Goal: Task Accomplishment & Management: Use online tool/utility

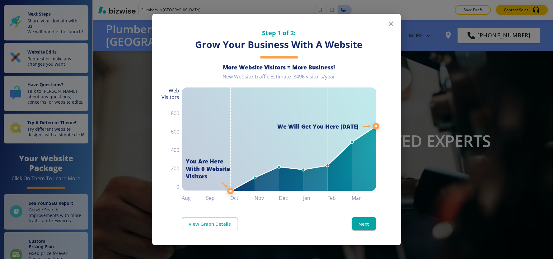
click at [390, 25] on icon "button" at bounding box center [391, 23] width 7 height 7
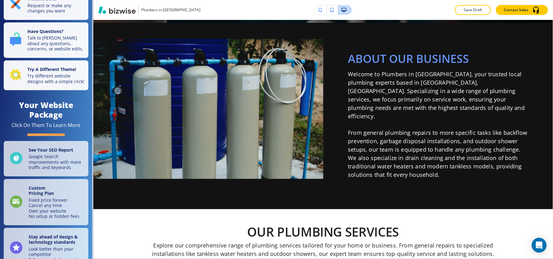
scroll to position [104, 0]
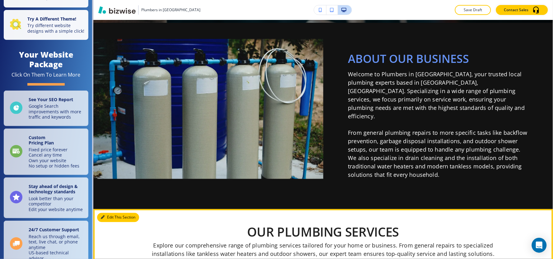
click at [108, 213] on button "Edit This Section" at bounding box center [118, 217] width 42 height 9
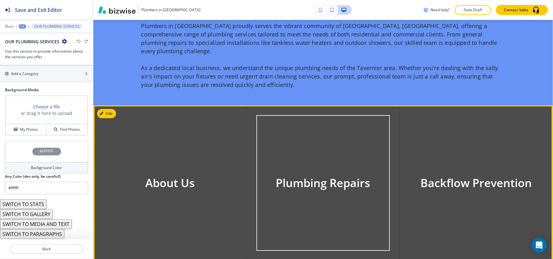
scroll to position [769, 0]
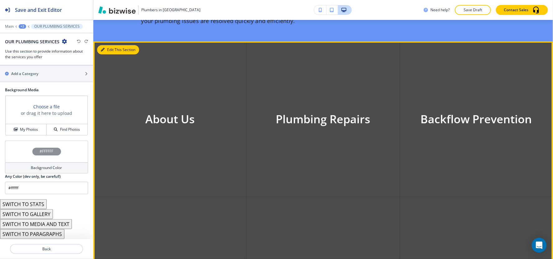
click at [108, 45] on button "Edit This Section" at bounding box center [118, 49] width 42 height 9
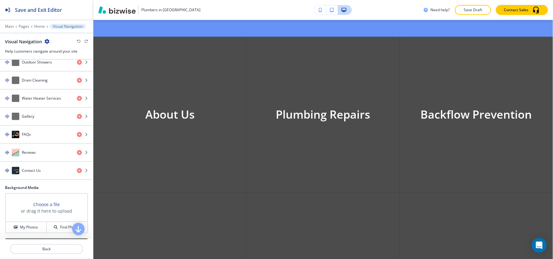
scroll to position [273, 0]
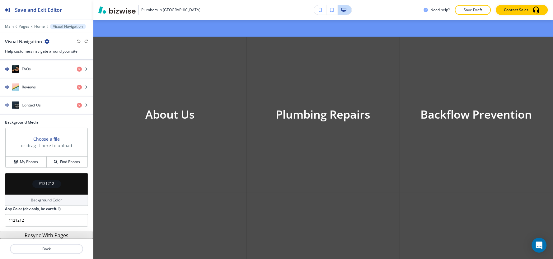
click at [40, 233] on button "Resync With Pages" at bounding box center [46, 235] width 93 height 7
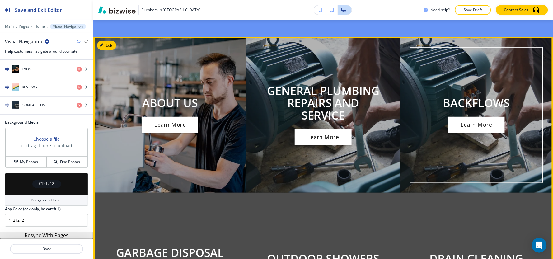
scroll to position [670, 0]
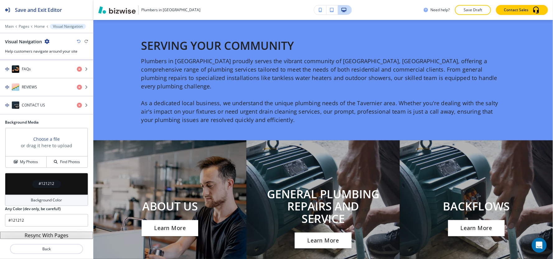
click at [30, 237] on button "Resync With Pages" at bounding box center [46, 235] width 93 height 7
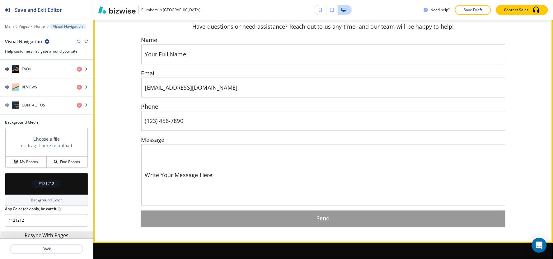
scroll to position [2622, 0]
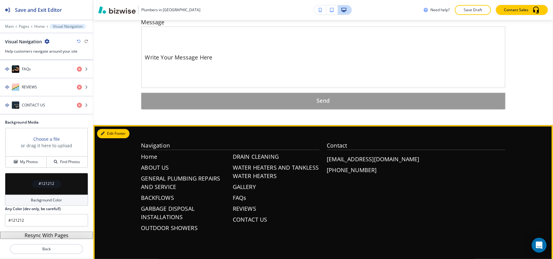
click at [111, 129] on button "Edit Footer" at bounding box center [113, 133] width 32 height 9
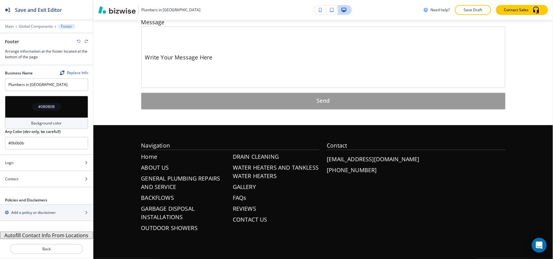
click at [39, 236] on button "Autofill Contact Info From Locations" at bounding box center [46, 235] width 93 height 7
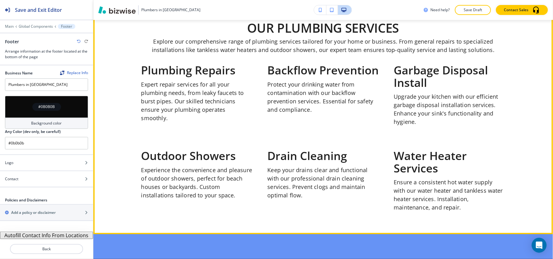
scroll to position [407, 0]
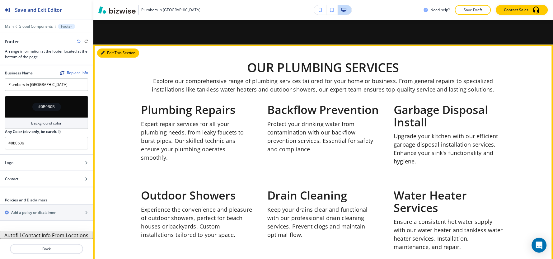
click at [104, 51] on icon "button" at bounding box center [103, 53] width 4 height 4
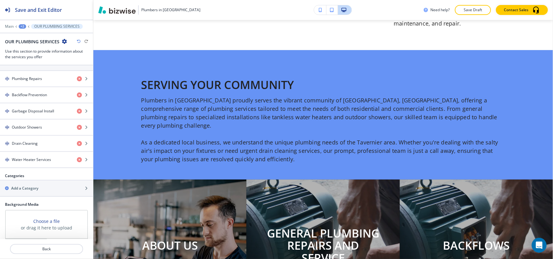
scroll to position [356, 0]
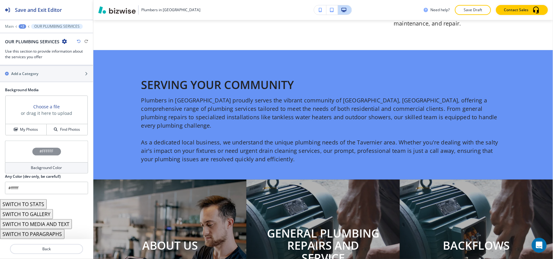
click at [25, 206] on button "SWITCH TO STATS" at bounding box center [23, 204] width 47 height 10
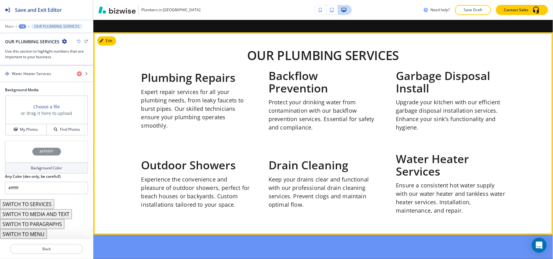
scroll to position [388, 0]
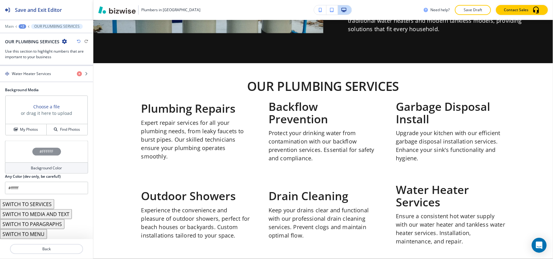
click at [48, 202] on button "SWITCH TO SERVICES" at bounding box center [27, 204] width 54 height 10
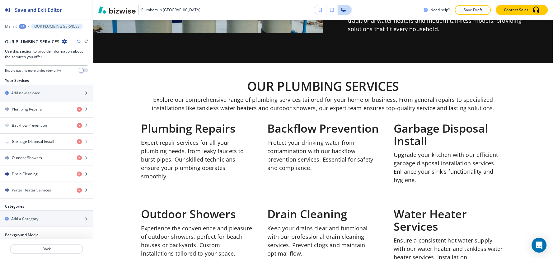
scroll to position [356, 0]
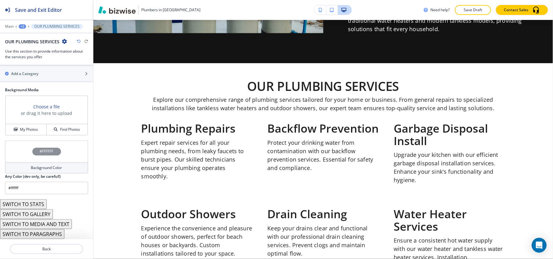
click at [41, 205] on button "SWITCH TO STATS" at bounding box center [23, 204] width 47 height 10
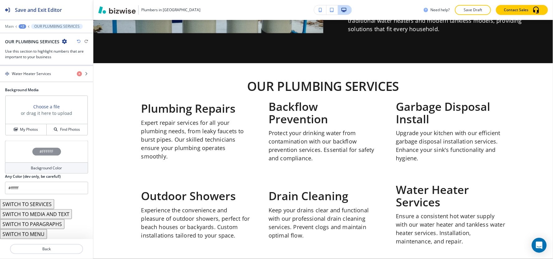
scroll to position [210, 0]
click at [41, 205] on button "SWITCH TO SERVICES" at bounding box center [27, 204] width 54 height 10
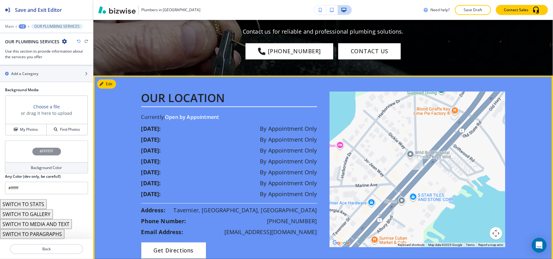
scroll to position [2153, 0]
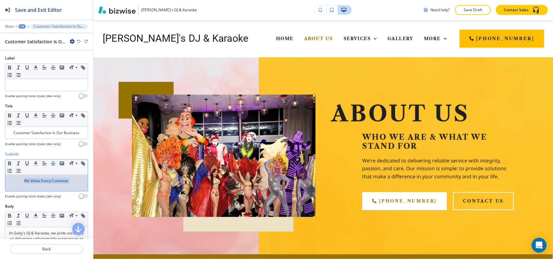
scroll to position [775, 0]
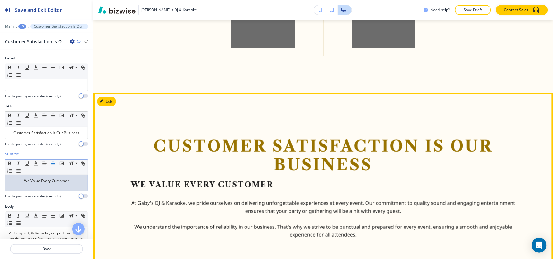
drag, startPoint x: 239, startPoint y: 187, endPoint x: 242, endPoint y: 184, distance: 4.2
click at [239, 186] on div "Customer Satisfaction Is Our Business We Value Every Customer At Gaby's DJ & Ka…" at bounding box center [323, 188] width 385 height 102
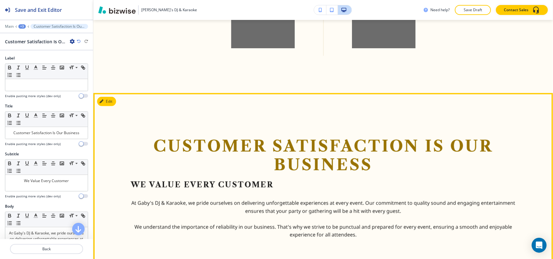
click at [242, 184] on p "We Value Every Customer" at bounding box center [202, 184] width 143 height 9
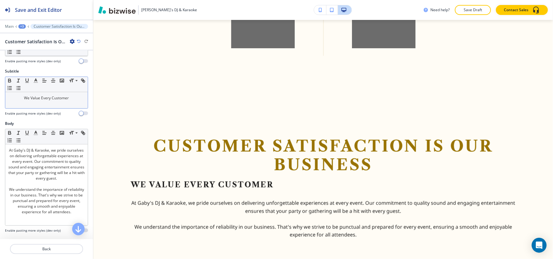
scroll to position [35, 0]
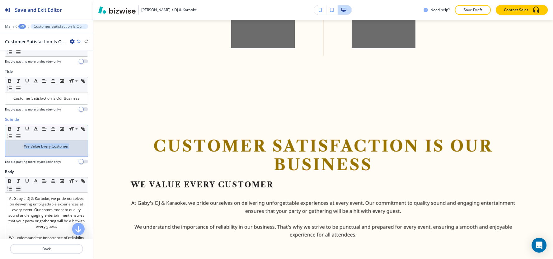
drag, startPoint x: 73, startPoint y: 148, endPoint x: 0, endPoint y: 144, distance: 73.3
click at [0, 144] on div "Subtitle Small Normal Large Huge We Value Every Customer Enable pasting more st…" at bounding box center [46, 143] width 93 height 52
click at [52, 129] on line "button" at bounding box center [53, 129] width 4 height 0
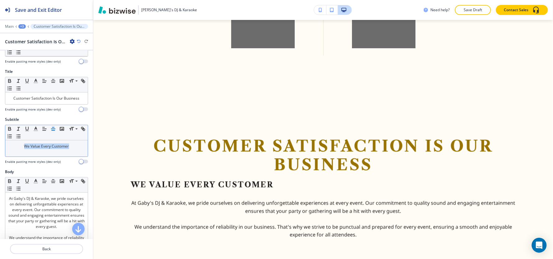
click at [52, 129] on line "button" at bounding box center [53, 129] width 4 height 0
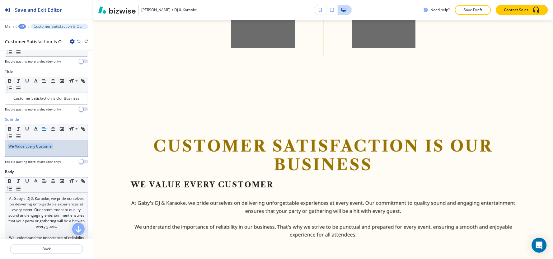
scroll to position [104, 0]
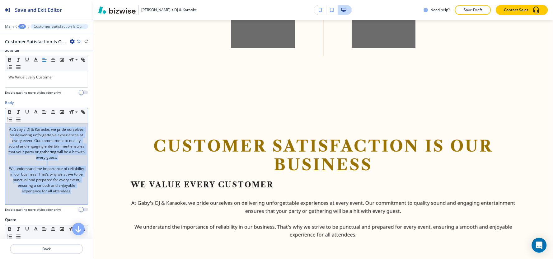
drag, startPoint x: 80, startPoint y: 198, endPoint x: 0, endPoint y: 117, distance: 113.6
click at [0, 117] on div "Body Small Normal Large Huge At Gaby's DJ & Karaoke, we pride ourselves on deli…" at bounding box center [46, 158] width 93 height 117
click at [45, 111] on line "button" at bounding box center [44, 111] width 2 height 0
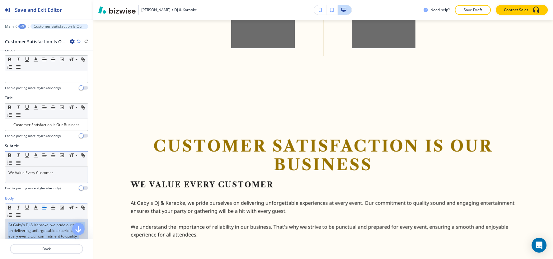
scroll to position [0, 0]
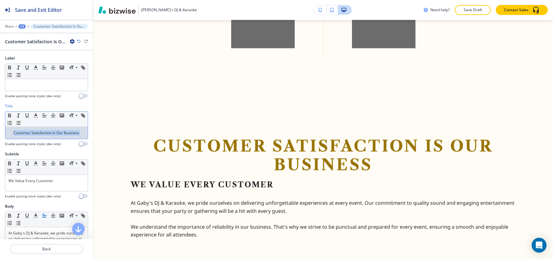
drag, startPoint x: 0, startPoint y: 132, endPoint x: 0, endPoint y: 128, distance: 4.4
click at [0, 128] on div "Title Small Normal Large Huge Customer Satisfaction Is Our Business Enable past…" at bounding box center [46, 127] width 93 height 48
click at [47, 114] on icon "button" at bounding box center [45, 116] width 6 height 6
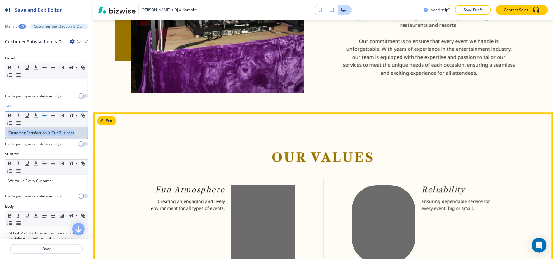
scroll to position [533, 0]
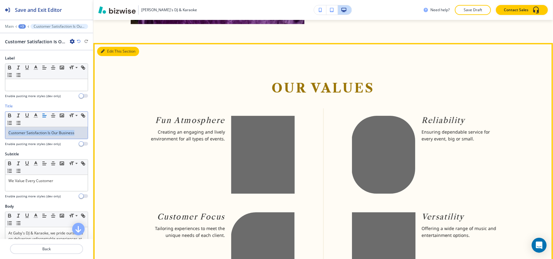
click at [108, 48] on button "Edit This Section" at bounding box center [118, 51] width 42 height 9
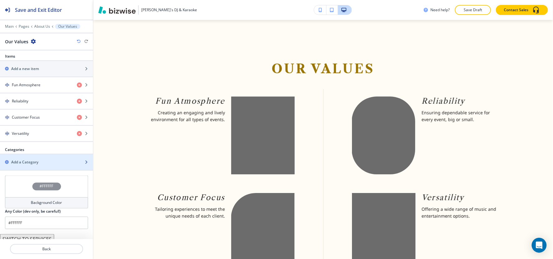
scroll to position [225, 0]
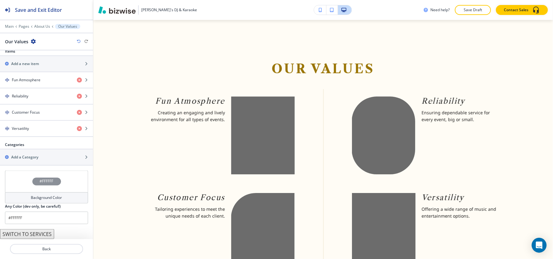
click at [36, 198] on h4 "Background Color" at bounding box center [46, 198] width 31 height 6
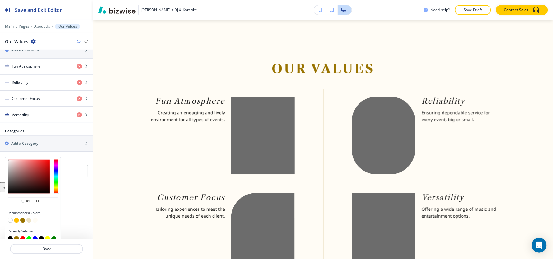
scroll to position [245, 0]
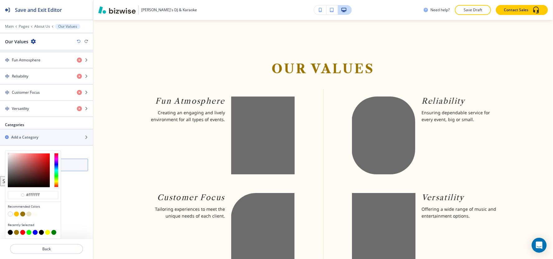
click at [29, 214] on button "button" at bounding box center [28, 214] width 5 height 5
type input "#ece2c6"
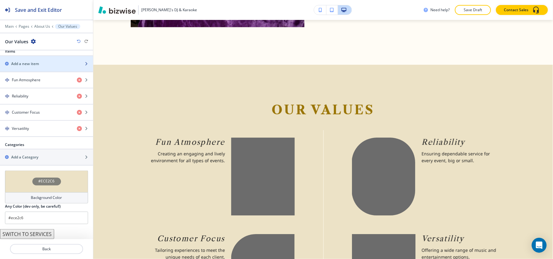
scroll to position [517, 0]
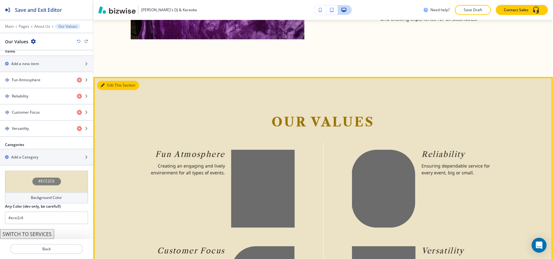
click at [110, 81] on button "Edit This Section" at bounding box center [118, 85] width 42 height 9
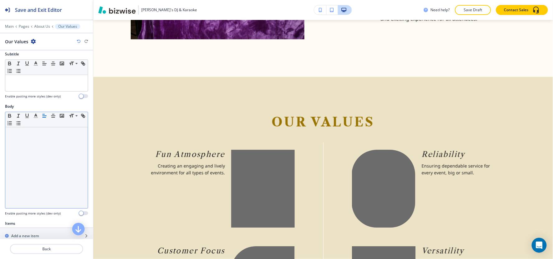
scroll to position [0, 0]
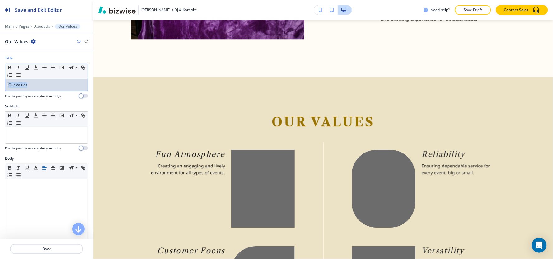
drag, startPoint x: 38, startPoint y: 82, endPoint x: 0, endPoint y: 93, distance: 39.8
click at [0, 93] on div "Title Small Normal Large Huge Our Values Enable pasting more styles (dev only)" at bounding box center [46, 79] width 93 height 48
copy p "Our Values"
click at [20, 141] on div at bounding box center [46, 135] width 83 height 16
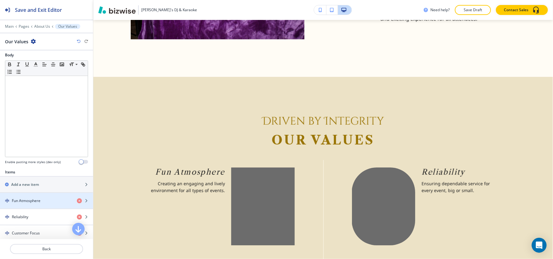
scroll to position [138, 0]
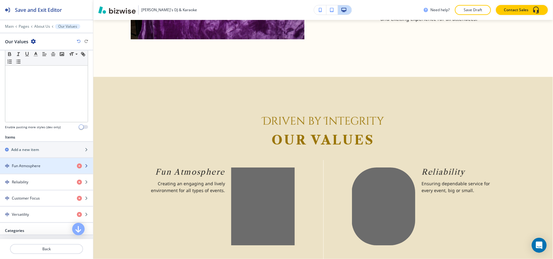
click at [41, 168] on div "Fun Atmosphere" at bounding box center [36, 166] width 72 height 6
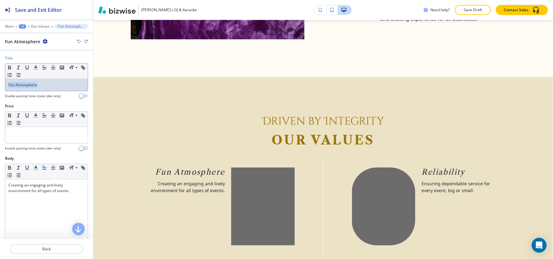
drag, startPoint x: 53, startPoint y: 83, endPoint x: 0, endPoint y: 110, distance: 59.5
click at [0, 110] on div "Title Small Normal Large Huge Fun Atmosphere Enable pasting more styles (dev on…" at bounding box center [46, 144] width 93 height 189
copy p "Fun Atmosphere"
click at [45, 135] on p at bounding box center [46, 133] width 76 height 6
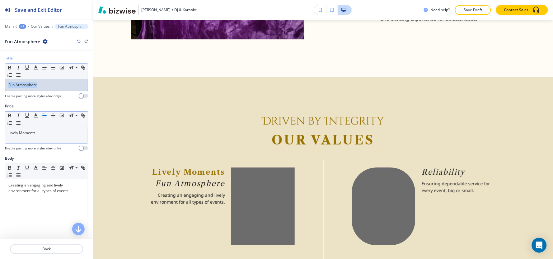
drag, startPoint x: 48, startPoint y: 88, endPoint x: 0, endPoint y: 102, distance: 50.3
click at [0, 102] on div "Title Small Normal Large Huge Fun Atmosphere Enable pasting more styles (dev on…" at bounding box center [46, 79] width 93 height 48
copy p "Fun Atmosphere"
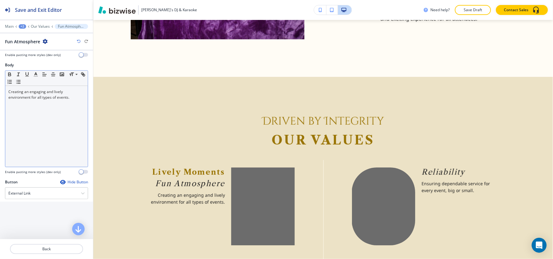
scroll to position [166, 0]
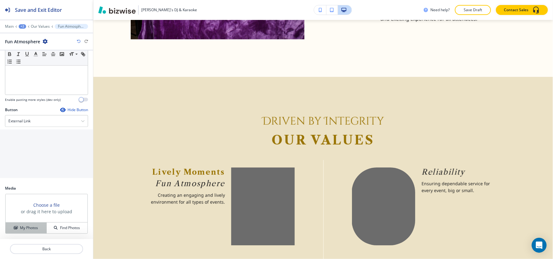
click at [24, 232] on button "My Photos" at bounding box center [26, 228] width 41 height 11
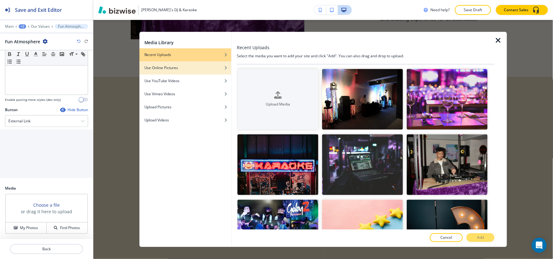
click at [216, 69] on div "Use Online Pictures" at bounding box center [186, 68] width 92 height 6
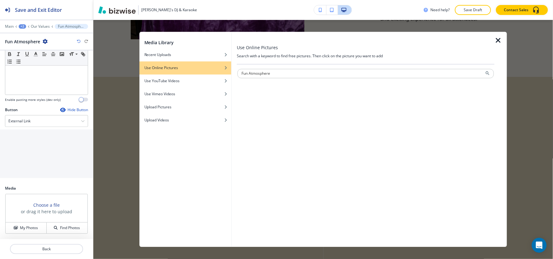
type input "Fun Atmosphere"
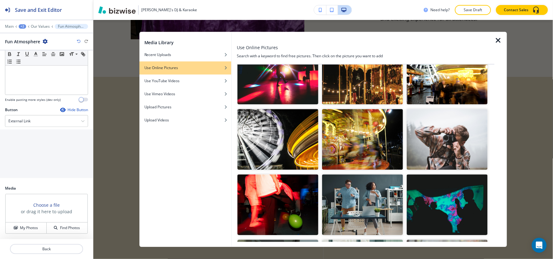
scroll to position [69, 0]
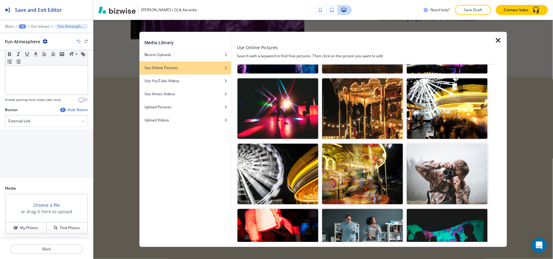
click at [294, 117] on img "button" at bounding box center [278, 108] width 81 height 61
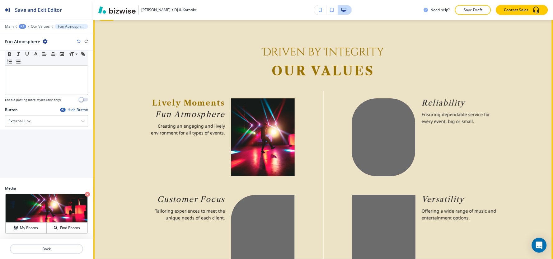
scroll to position [621, 0]
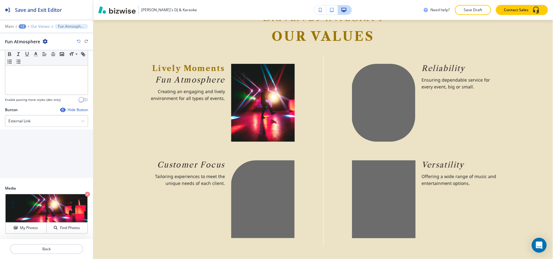
click at [38, 27] on p "Our Values" at bounding box center [40, 26] width 19 height 4
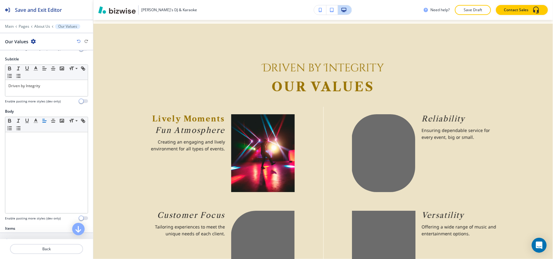
scroll to position [173, 0]
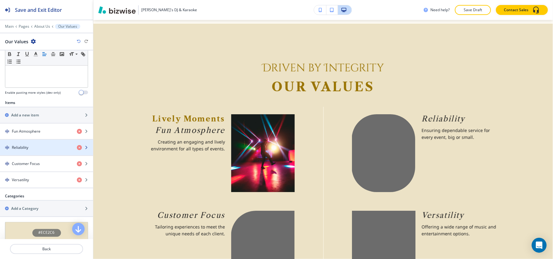
click at [36, 149] on div "Reliability" at bounding box center [36, 148] width 72 height 6
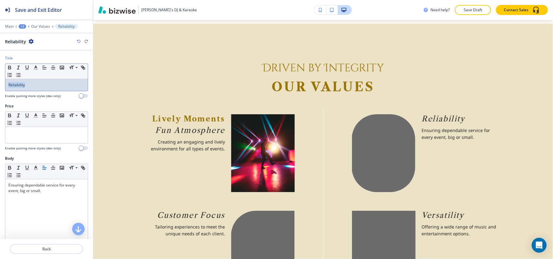
drag, startPoint x: 48, startPoint y: 89, endPoint x: 0, endPoint y: 91, distance: 47.7
click at [0, 91] on div "Title Small Normal Large Huge Reliability Enable pasting more styles (dev only)" at bounding box center [46, 79] width 93 height 48
copy p "Reliability"
click at [45, 137] on div at bounding box center [46, 135] width 83 height 16
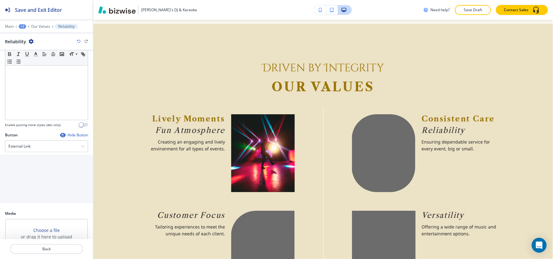
scroll to position [166, 0]
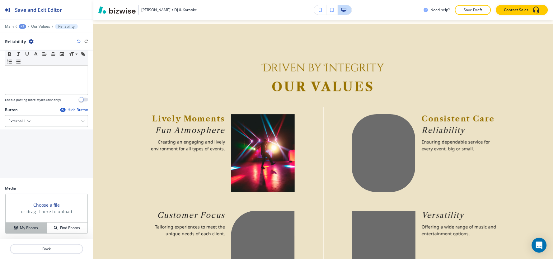
click at [30, 229] on h4 "My Photos" at bounding box center [29, 228] width 18 height 6
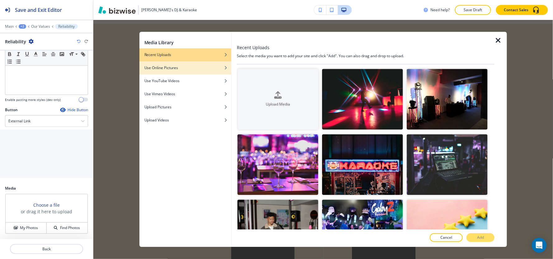
click at [182, 67] on div "Use Online Pictures" at bounding box center [186, 68] width 92 height 6
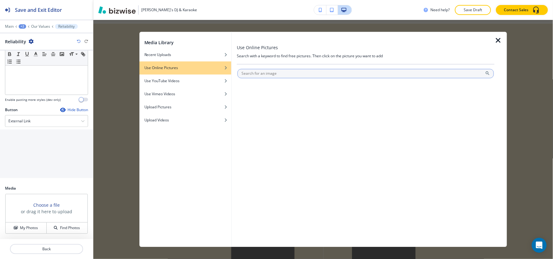
click at [246, 73] on input "text" at bounding box center [366, 73] width 257 height 9
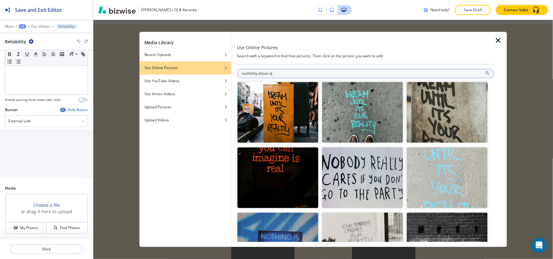
type input "realibility about dj"
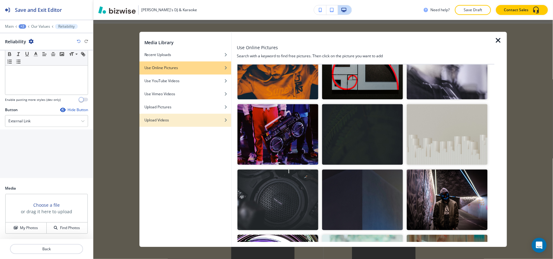
scroll to position [2924, 0]
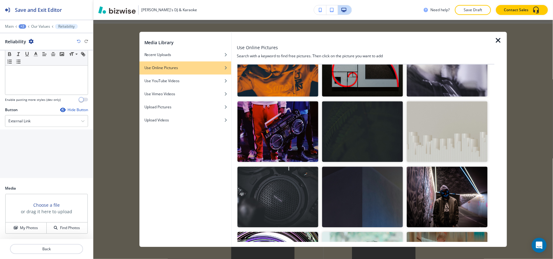
click at [287, 102] on img "button" at bounding box center [278, 132] width 81 height 61
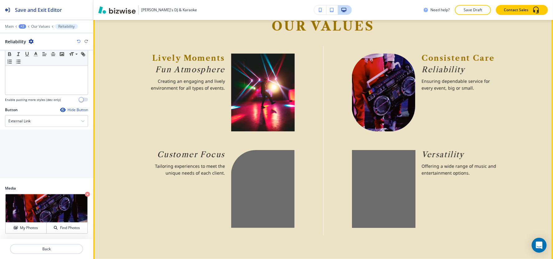
scroll to position [640, 0]
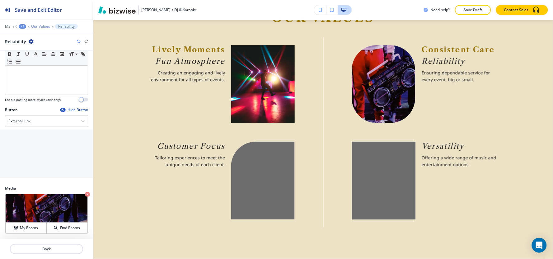
click at [33, 25] on p "Our Values" at bounding box center [40, 26] width 19 height 4
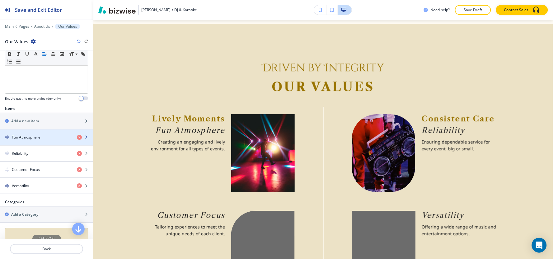
scroll to position [173, 0]
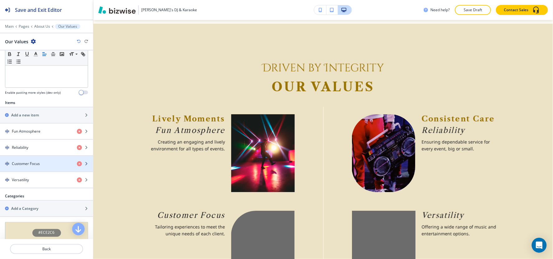
click at [17, 164] on h4 "Customer Focus" at bounding box center [26, 164] width 28 height 6
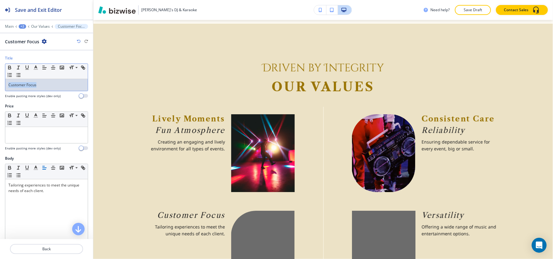
drag, startPoint x: 45, startPoint y: 84, endPoint x: 0, endPoint y: 87, distance: 45.6
click at [0, 87] on div "Title Small Normal Large Huge Customer Focus Enable pasting more styles (dev on…" at bounding box center [46, 79] width 93 height 48
copy p "Customer Focus"
click at [41, 140] on div at bounding box center [46, 135] width 83 height 16
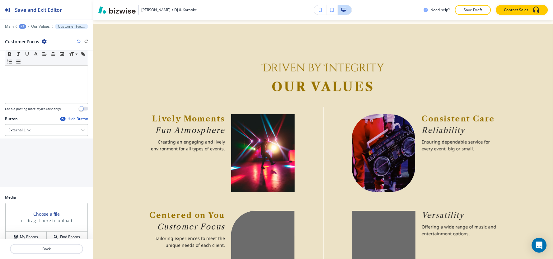
scroll to position [166, 0]
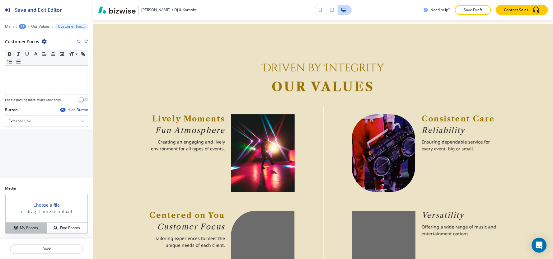
click at [26, 226] on h4 "My Photos" at bounding box center [29, 228] width 18 height 6
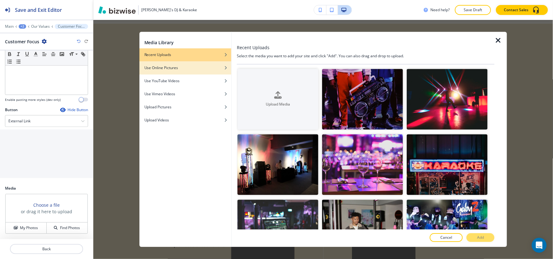
click at [171, 64] on div "button" at bounding box center [186, 63] width 92 height 4
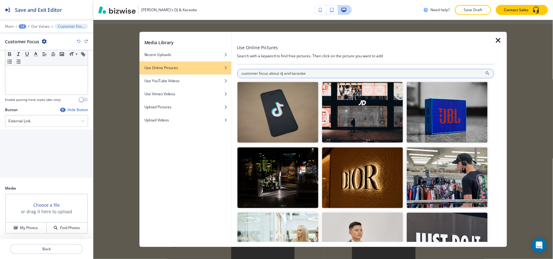
type input "customer focus about dj and karaoke"
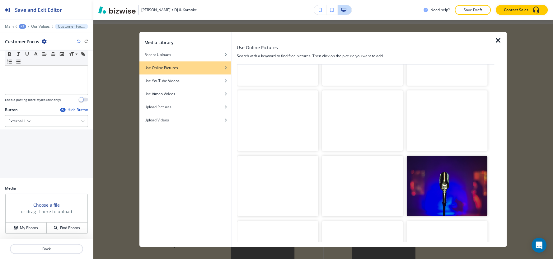
scroll to position [1073, 0]
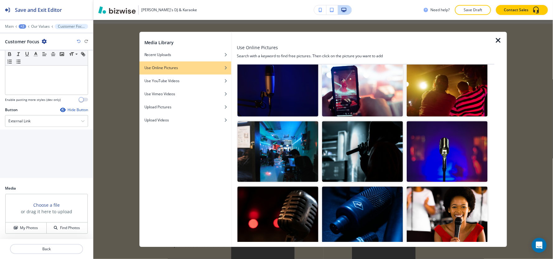
click at [293, 143] on img "button" at bounding box center [278, 151] width 81 height 61
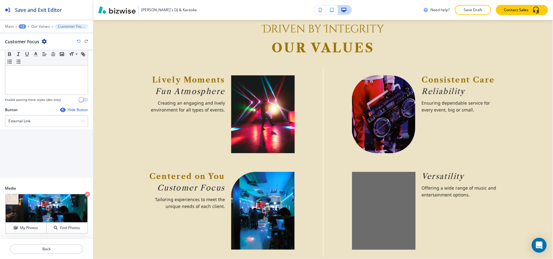
scroll to position [640, 0]
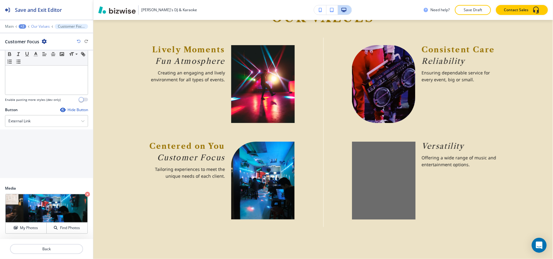
click at [37, 28] on p "Our Values" at bounding box center [40, 26] width 19 height 4
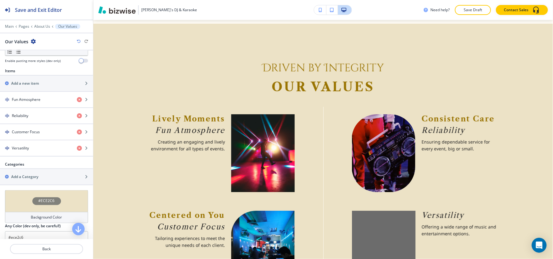
scroll to position [207, 0]
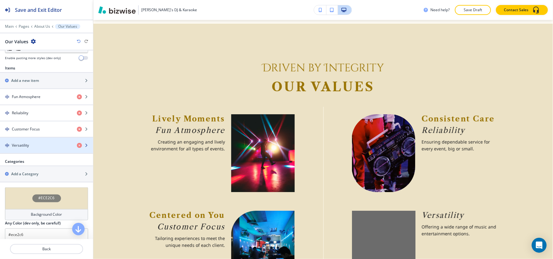
click at [37, 148] on div "Versatility" at bounding box center [36, 146] width 72 height 6
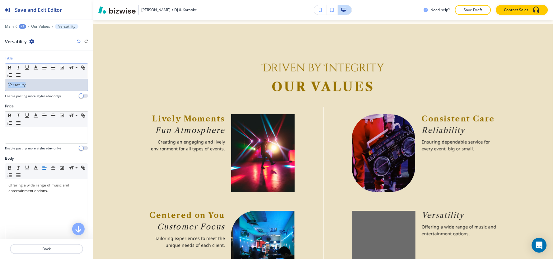
drag, startPoint x: 33, startPoint y: 88, endPoint x: 0, endPoint y: 91, distance: 32.8
click at [0, 91] on div "Title Small Normal Large Huge Versatility Enable pasting more styles (dev only)" at bounding box center [46, 79] width 93 height 48
copy p "Versatility"
click at [19, 133] on p at bounding box center [46, 133] width 76 height 6
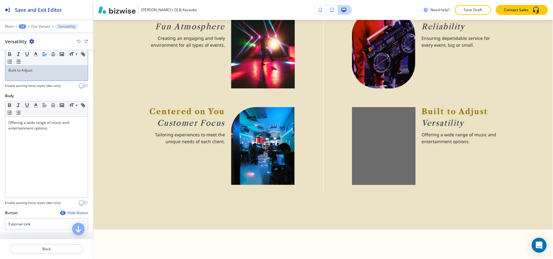
scroll to position [0, 0]
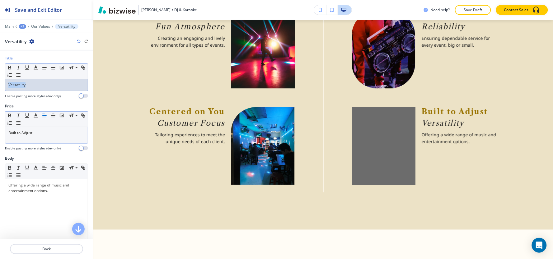
drag, startPoint x: 41, startPoint y: 89, endPoint x: 0, endPoint y: 93, distance: 40.9
click at [0, 93] on div "Title Small Normal Large Huge Versatility Enable pasting more styles (dev only)" at bounding box center [46, 79] width 93 height 48
copy p "Versatility"
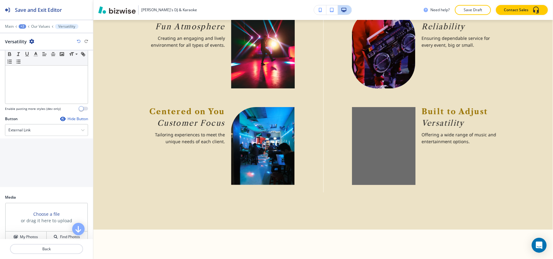
scroll to position [166, 0]
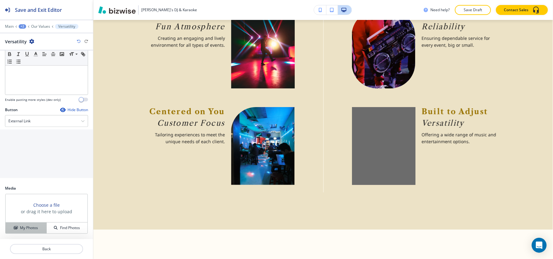
click at [29, 225] on h4 "My Photos" at bounding box center [29, 228] width 18 height 6
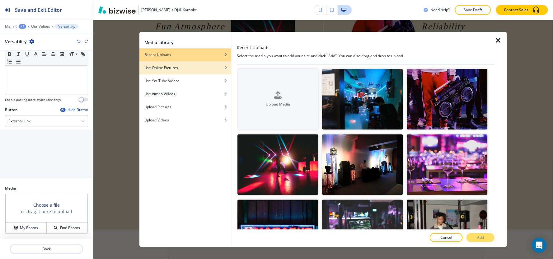
click at [173, 66] on h4 "Use Online Pictures" at bounding box center [162, 68] width 34 height 6
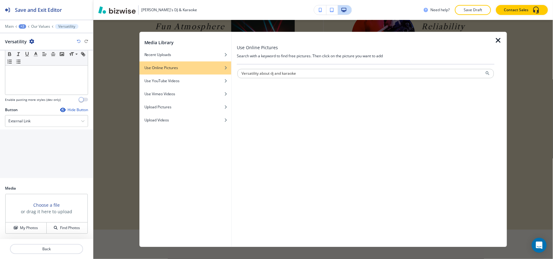
type input "Versatility about dj and karaoke"
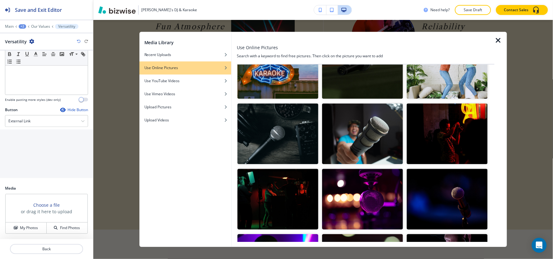
scroll to position [109, 0]
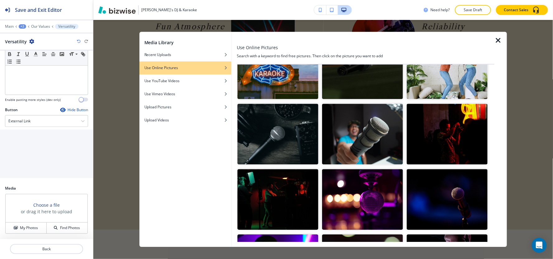
click at [275, 127] on img "button" at bounding box center [278, 134] width 81 height 61
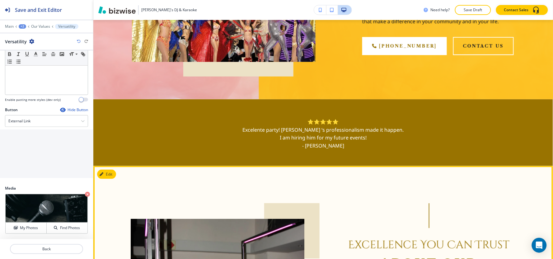
scroll to position [0, 0]
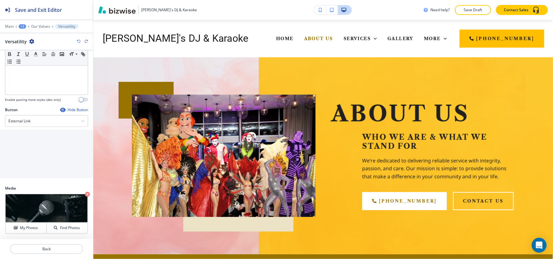
click at [486, 14] on button "Save Draft" at bounding box center [473, 10] width 36 height 10
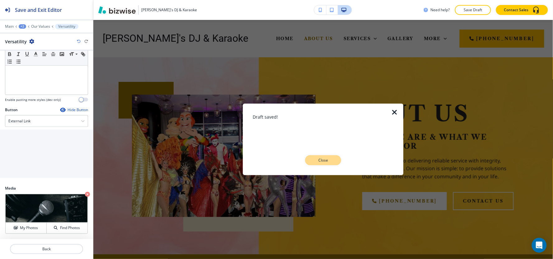
click at [331, 164] on button "Close" at bounding box center [324, 160] width 36 height 10
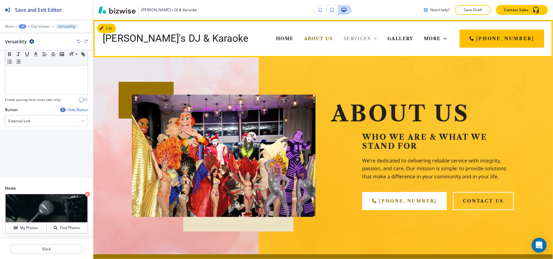
click at [344, 36] on span "Services" at bounding box center [357, 39] width 27 height 6
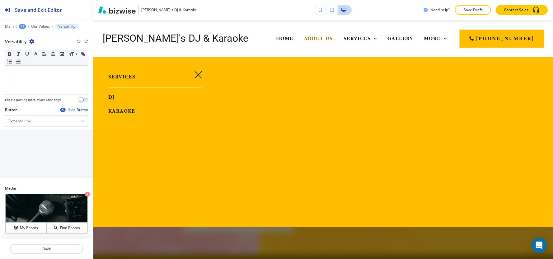
click at [111, 97] on span "DJ" at bounding box center [111, 97] width 7 height 6
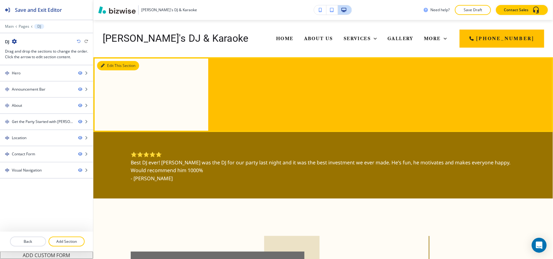
click at [109, 67] on button "Edit This Section" at bounding box center [118, 65] width 42 height 9
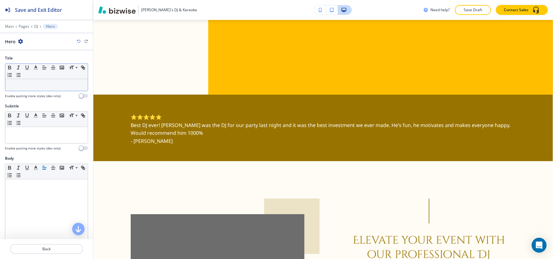
click at [32, 85] on p at bounding box center [46, 85] width 76 height 6
paste div
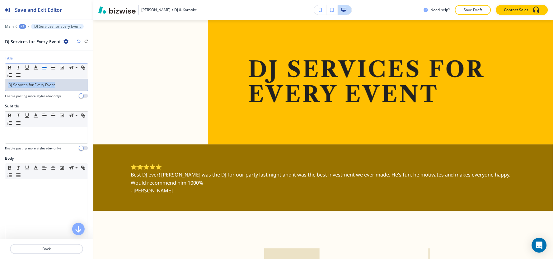
drag, startPoint x: 67, startPoint y: 88, endPoint x: 0, endPoint y: 92, distance: 67.4
click at [0, 92] on div "Title Small Normal Large Huge DJ Services for Every Event Enable pasting more s…" at bounding box center [46, 79] width 93 height 48
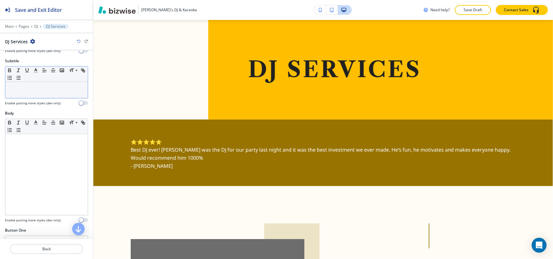
scroll to position [35, 0]
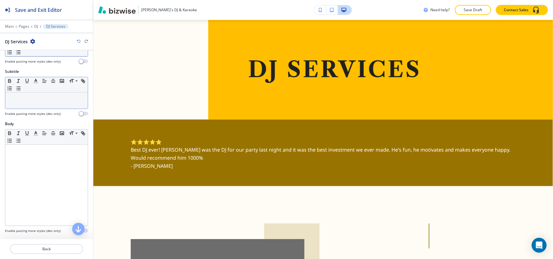
click at [36, 103] on div at bounding box center [46, 101] width 83 height 16
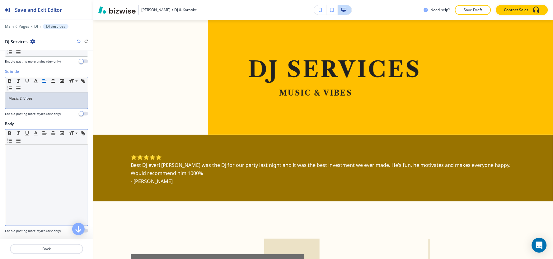
click at [34, 171] on div at bounding box center [46, 185] width 83 height 81
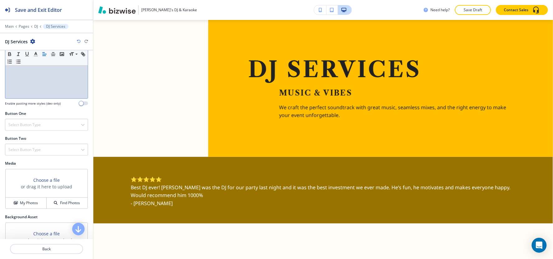
scroll to position [173, 0]
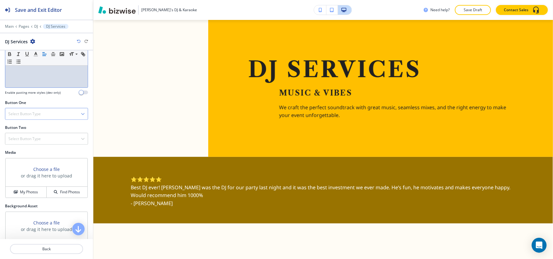
click at [29, 111] on h4 "Select Button Type" at bounding box center [24, 114] width 32 height 6
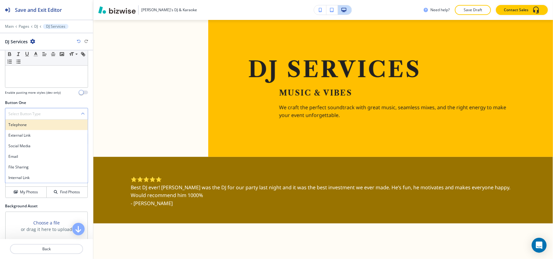
click at [27, 125] on h4 "Telephone" at bounding box center [46, 125] width 76 height 6
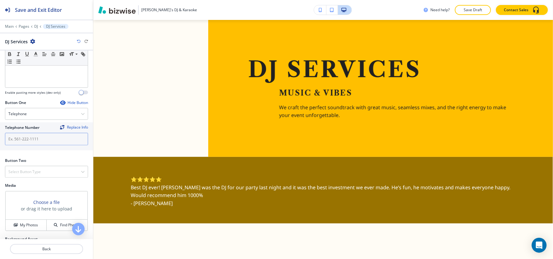
click at [29, 141] on input "text" at bounding box center [46, 139] width 83 height 12
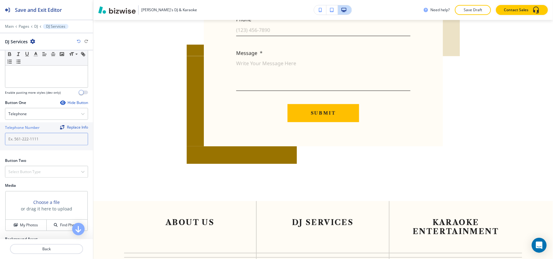
scroll to position [1457, 0]
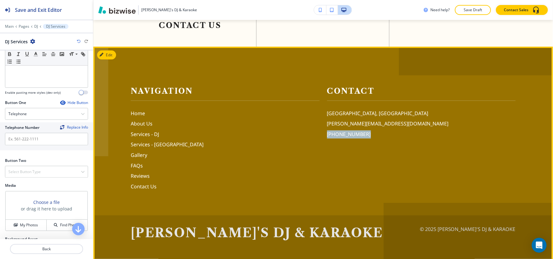
drag, startPoint x: 365, startPoint y: 135, endPoint x: 324, endPoint y: 132, distance: 41.3
click at [324, 132] on div "Contact Key Largo, FL 33037, USA larry@bluewatergroup.org (508) 221-5454" at bounding box center [418, 130] width 197 height 121
copy p "(508) 221-5454"
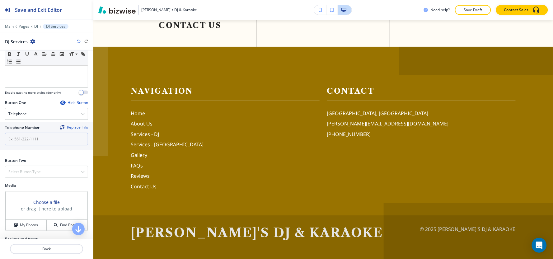
click at [32, 135] on input "text" at bounding box center [46, 139] width 83 height 12
paste input "(508) 221-5454"
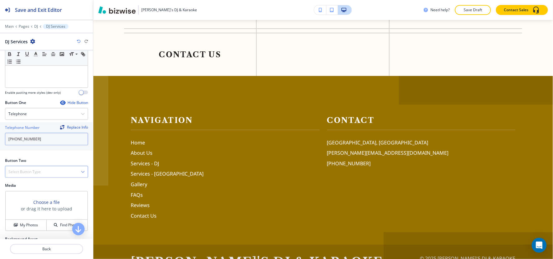
scroll to position [1486, 0]
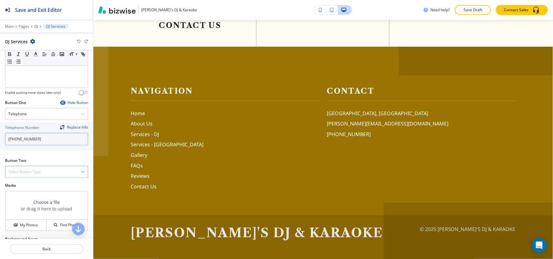
type input "(508) 221-5454"
click at [30, 170] on h4 "Select Button Type" at bounding box center [24, 172] width 32 height 6
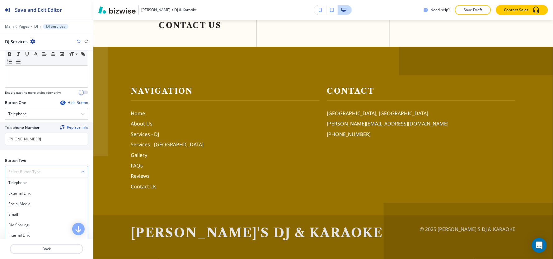
scroll to position [207, 0]
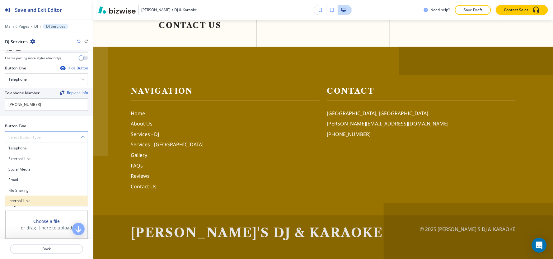
click at [30, 203] on h4 "Internal Link" at bounding box center [46, 201] width 76 height 6
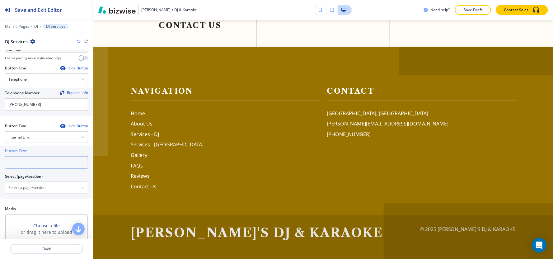
click at [23, 163] on input "text" at bounding box center [46, 162] width 83 height 12
type input "c"
type input "r"
type input "l"
type input "contact us"
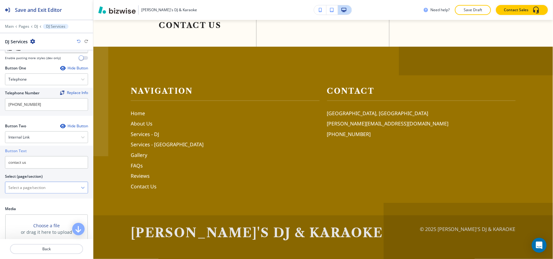
click at [14, 189] on \(page\/section\) "Manual Input" at bounding box center [43, 188] width 76 height 11
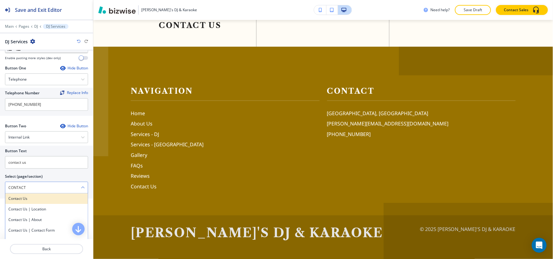
click at [31, 199] on h4 "Contact Us" at bounding box center [46, 199] width 76 height 6
type \(page\/section\) "Contact Us"
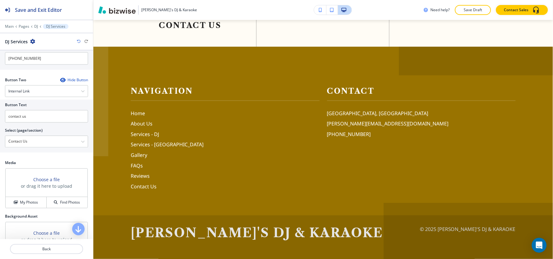
scroll to position [341, 0]
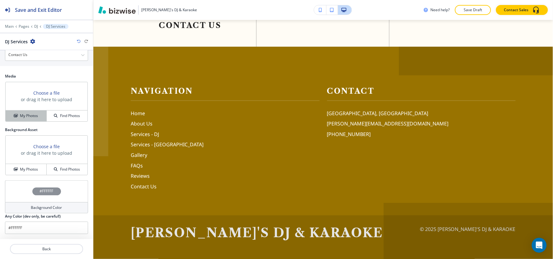
click at [21, 121] on button "My Photos" at bounding box center [26, 116] width 41 height 11
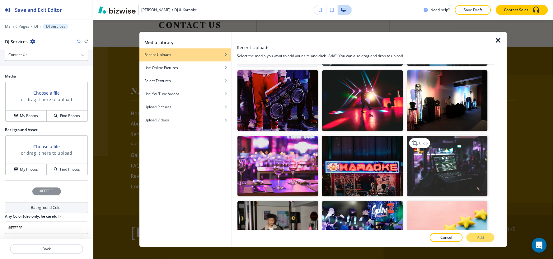
scroll to position [69, 0]
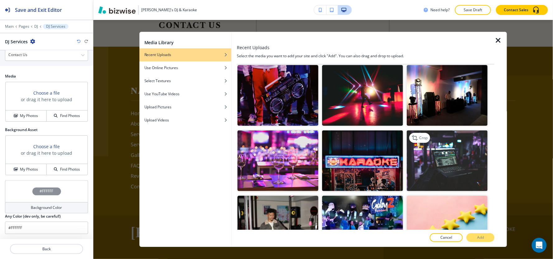
click at [460, 154] on img "button" at bounding box center [447, 161] width 81 height 61
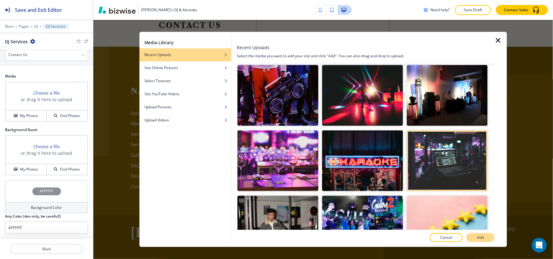
click at [472, 238] on button "Add" at bounding box center [481, 238] width 28 height 9
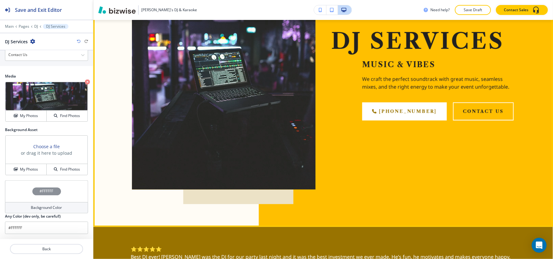
scroll to position [0, 0]
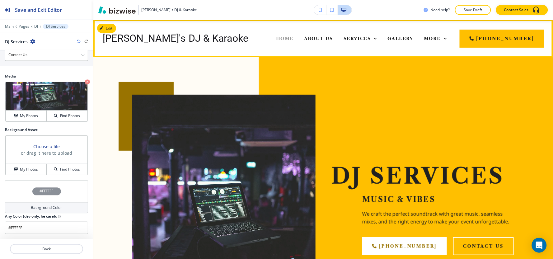
click at [276, 40] on span "Home" at bounding box center [284, 39] width 17 height 6
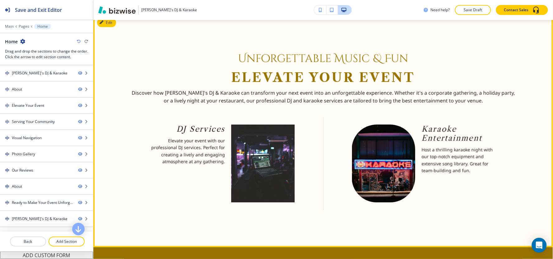
scroll to position [519, 0]
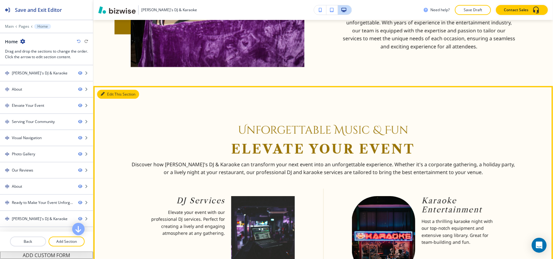
click at [106, 90] on button "Edit This Section" at bounding box center [118, 94] width 42 height 9
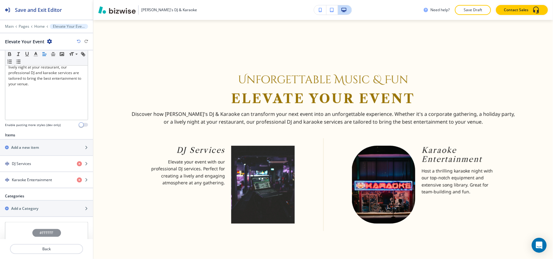
scroll to position [192, 0]
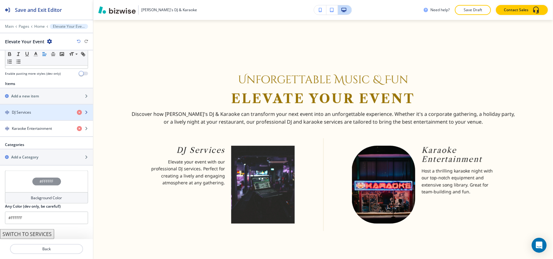
click at [28, 118] on div "button" at bounding box center [46, 117] width 93 height 5
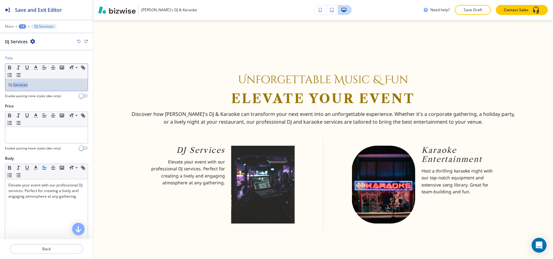
drag, startPoint x: 30, startPoint y: 85, endPoint x: 13, endPoint y: 87, distance: 16.7
click at [13, 87] on p "DJ Services" at bounding box center [46, 85] width 76 height 6
drag, startPoint x: 16, startPoint y: 85, endPoint x: 0, endPoint y: 86, distance: 15.6
click at [0, 86] on div "Title Small Normal Large Huge DJ Enable pasting more styles (dev only)" at bounding box center [46, 79] width 93 height 48
copy p "DJ"
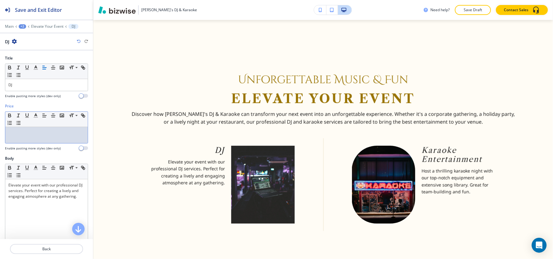
click at [54, 137] on div at bounding box center [46, 135] width 83 height 16
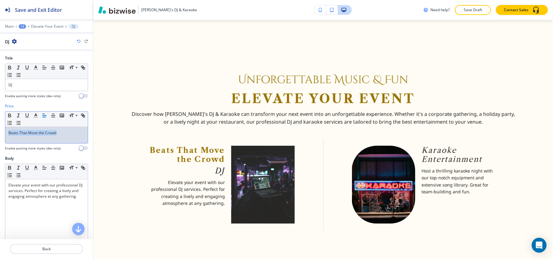
drag, startPoint x: 69, startPoint y: 133, endPoint x: 0, endPoint y: 135, distance: 68.9
click at [0, 135] on div "Price Small Normal Large Huge Beats That Move the Crowd Enable pasting more sty…" at bounding box center [46, 129] width 93 height 52
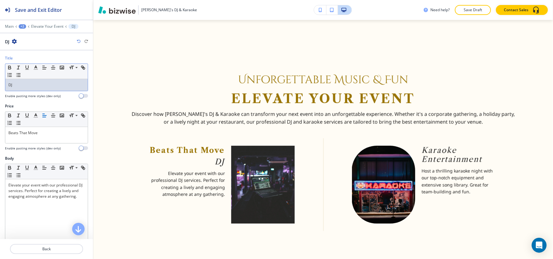
click at [27, 84] on p "DJ" at bounding box center [46, 85] width 76 height 6
click at [40, 24] on p "Elevate Your Event" at bounding box center [47, 26] width 32 height 4
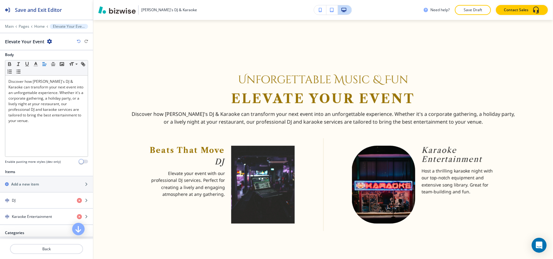
scroll to position [138, 0]
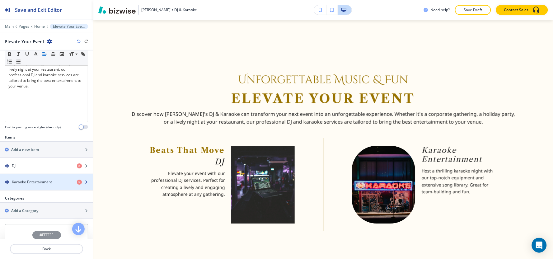
click at [26, 182] on h4 "Karaoke Entertainment" at bounding box center [32, 182] width 40 height 6
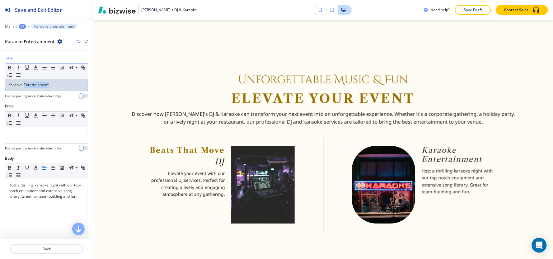
drag, startPoint x: 60, startPoint y: 87, endPoint x: 23, endPoint y: 89, distance: 37.2
click at [23, 89] on div "Karaoke Entertainment" at bounding box center [46, 85] width 83 height 12
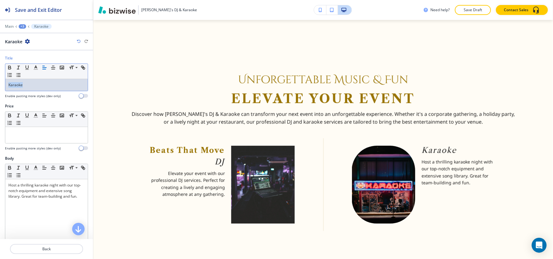
drag, startPoint x: 35, startPoint y: 88, endPoint x: 0, endPoint y: 83, distance: 35.0
click at [0, 83] on div "Title Small Normal Large Huge Karaoke Enable pasting more styles (dev only)" at bounding box center [46, 79] width 93 height 48
copy p "Karaoke"
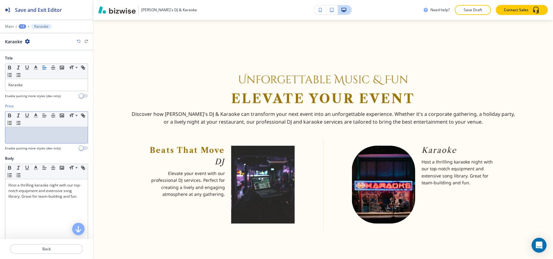
click at [39, 142] on div at bounding box center [46, 135] width 83 height 16
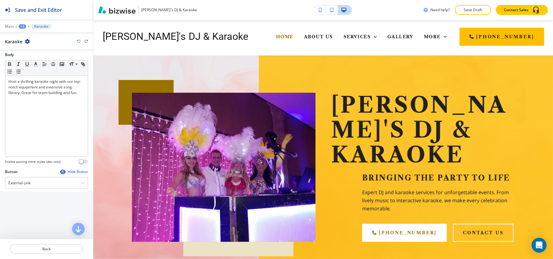
scroll to position [0, 0]
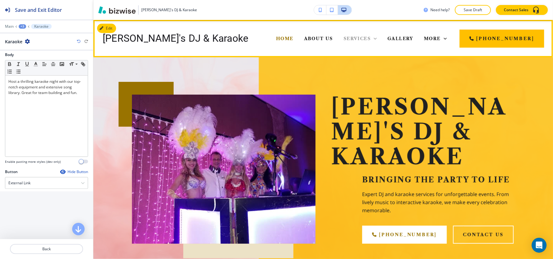
click at [344, 39] on span "Services" at bounding box center [357, 39] width 27 height 6
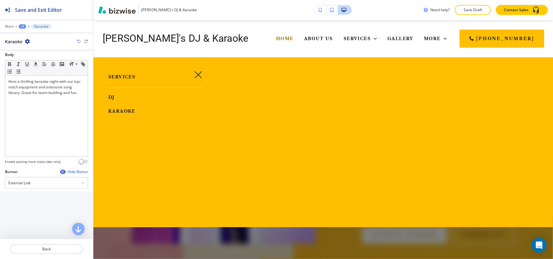
click at [109, 95] on span "DJ" at bounding box center [111, 97] width 7 height 6
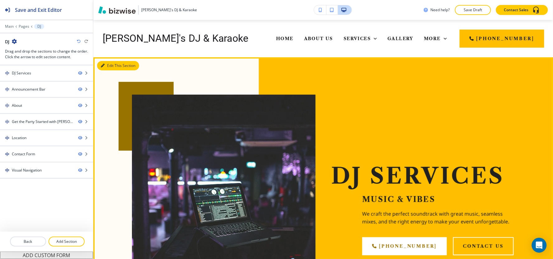
click at [106, 64] on button "Edit This Section" at bounding box center [118, 65] width 42 height 9
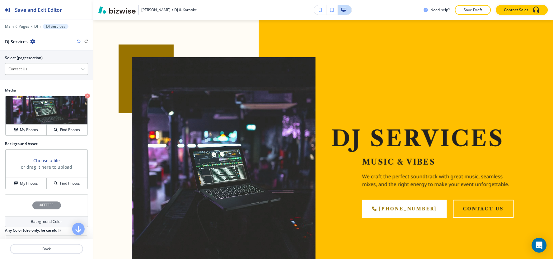
scroll to position [341, 0]
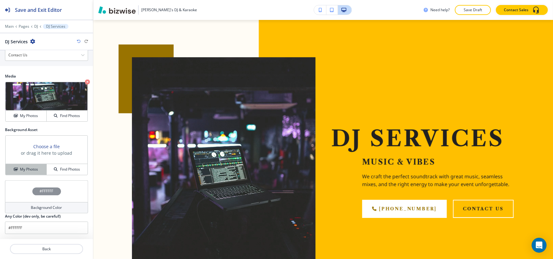
click at [25, 173] on button "My Photos" at bounding box center [26, 169] width 41 height 11
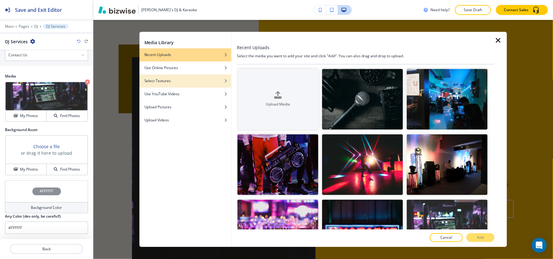
click at [166, 78] on div "button" at bounding box center [186, 76] width 92 height 4
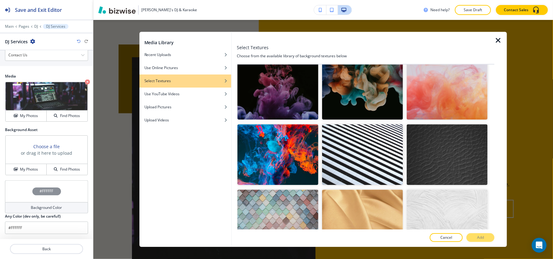
scroll to position [346, 0]
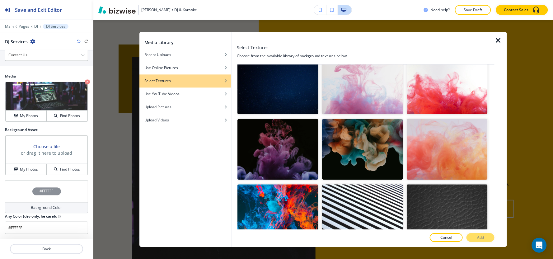
click at [430, 145] on img "button" at bounding box center [447, 149] width 81 height 61
click at [485, 238] on button "Add" at bounding box center [481, 238] width 28 height 9
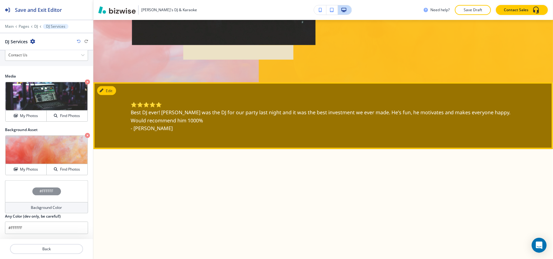
scroll to position [314, 0]
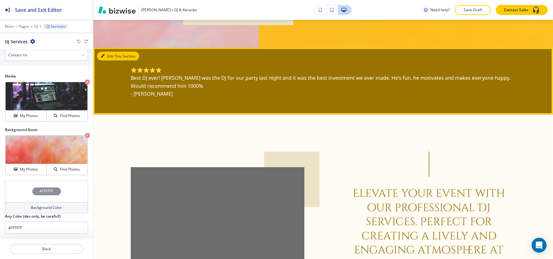
click at [107, 54] on button "Edit This Section" at bounding box center [118, 56] width 42 height 9
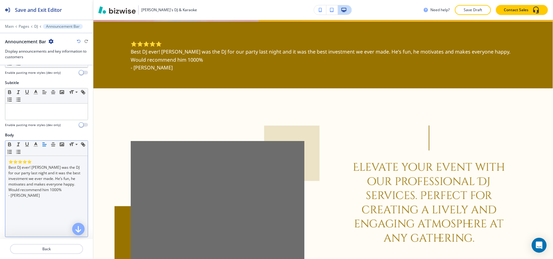
scroll to position [69, 0]
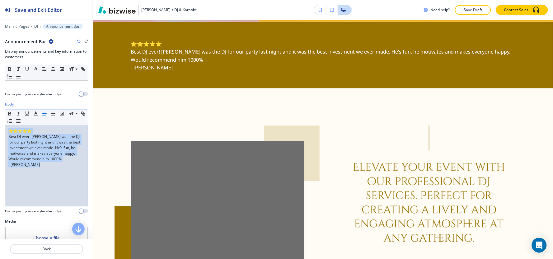
drag, startPoint x: 46, startPoint y: 164, endPoint x: 0, endPoint y: 126, distance: 60.1
click at [0, 126] on div "Body Small Normal Large Huge ⭐⭐⭐⭐⭐ Best DJ ever! Gaby was the DJ for our party …" at bounding box center [46, 160] width 93 height 117
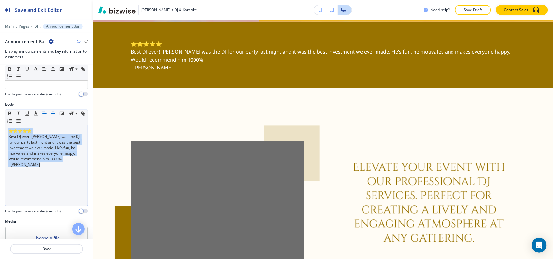
click at [52, 113] on icon "button" at bounding box center [53, 114] width 6 height 6
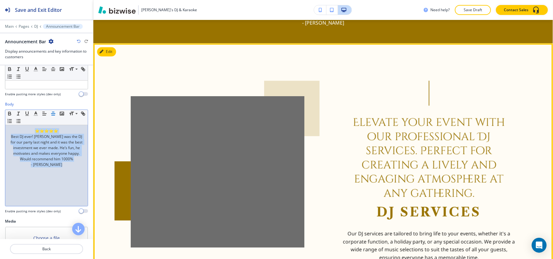
scroll to position [375, 0]
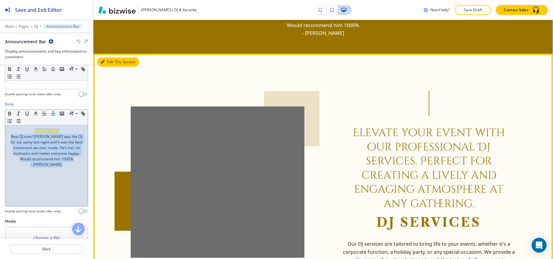
click at [105, 60] on button "Edit This Section" at bounding box center [118, 62] width 42 height 9
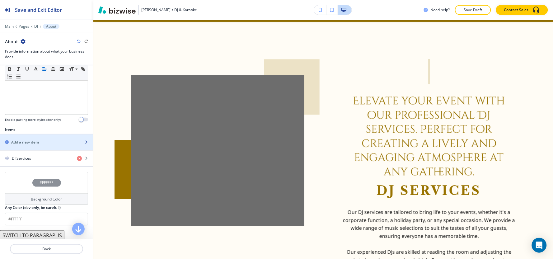
scroll to position [173, 0]
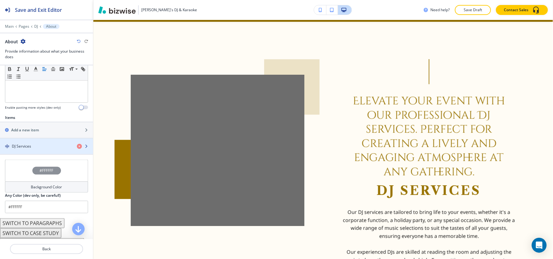
click at [22, 145] on h4 "DJ Services" at bounding box center [21, 147] width 19 height 6
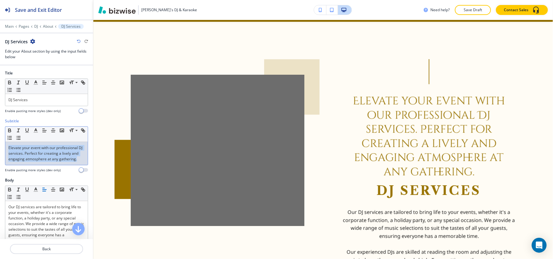
drag, startPoint x: 29, startPoint y: 165, endPoint x: 0, endPoint y: 148, distance: 33.4
click at [0, 148] on div "Subtitle Small Normal Large Huge Elevate your event with our professional DJ se…" at bounding box center [46, 147] width 93 height 59
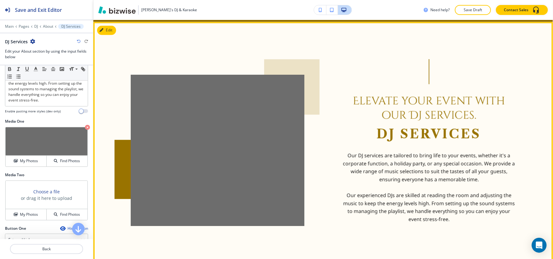
scroll to position [441, 0]
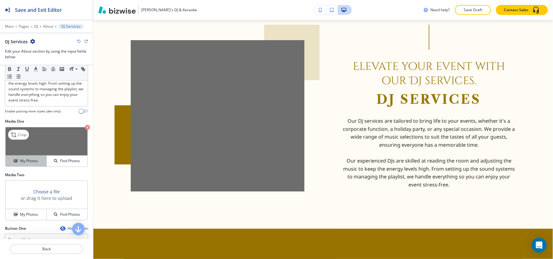
click at [20, 164] on h4 "My Photos" at bounding box center [29, 161] width 18 height 6
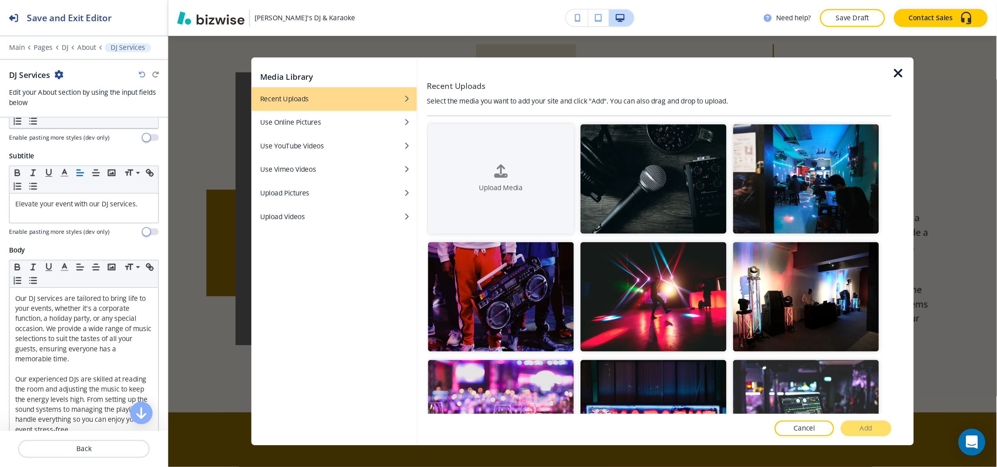
scroll to position [0, 0]
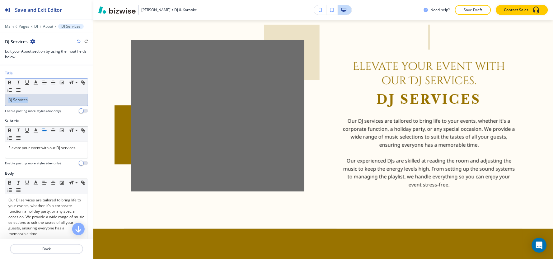
drag, startPoint x: 31, startPoint y: 102, endPoint x: 0, endPoint y: 110, distance: 32.3
click at [0, 110] on div "Title Small Normal Large Huge DJ Services Enable pasting more styles (dev only)" at bounding box center [46, 94] width 93 height 48
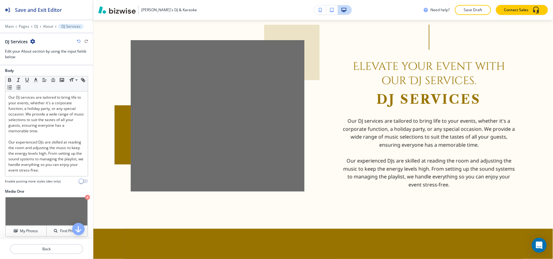
scroll to position [244, 0]
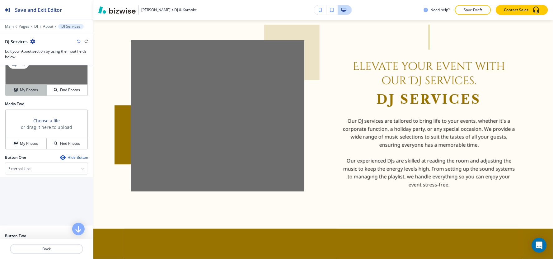
click at [14, 92] on icon "button" at bounding box center [16, 90] width 4 height 4
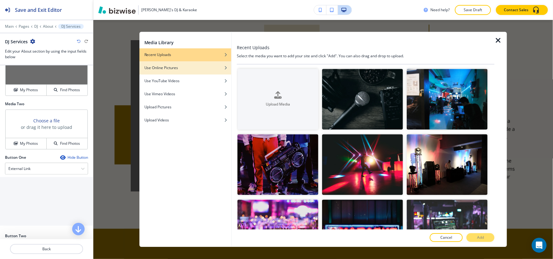
click at [216, 66] on div "Use Online Pictures" at bounding box center [186, 68] width 92 height 6
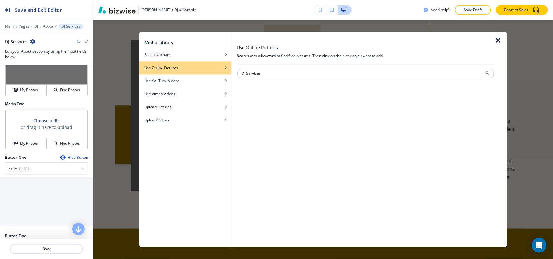
type input "DJ Services"
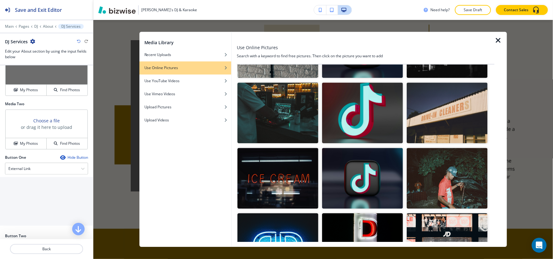
scroll to position [207, 0]
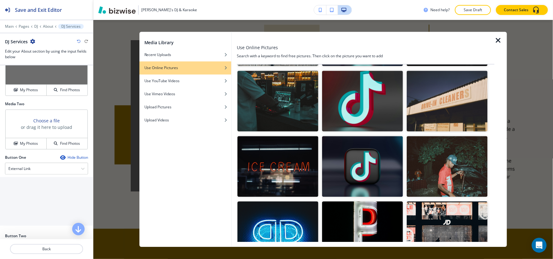
click at [292, 100] on img "button" at bounding box center [278, 101] width 81 height 61
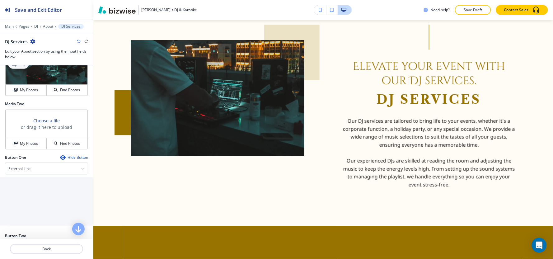
click at [22, 67] on p "Crop" at bounding box center [22, 64] width 8 height 6
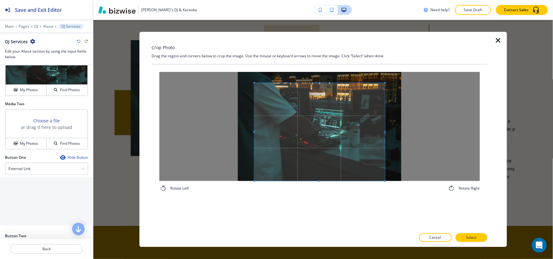
click at [325, 206] on div "Rotate Left Rotate Right" at bounding box center [320, 146] width 336 height 165
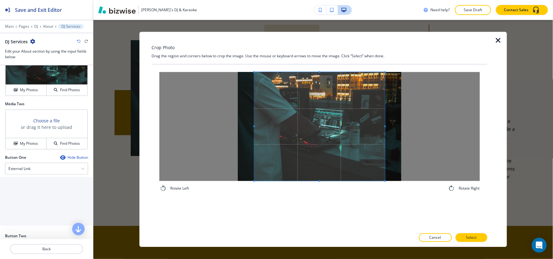
click at [306, 51] on div "Crop Photo Drag the region and corners below to crop the image. Use the mouse o…" at bounding box center [320, 139] width 336 height 215
click at [369, 142] on span at bounding box center [370, 126] width 2 height 109
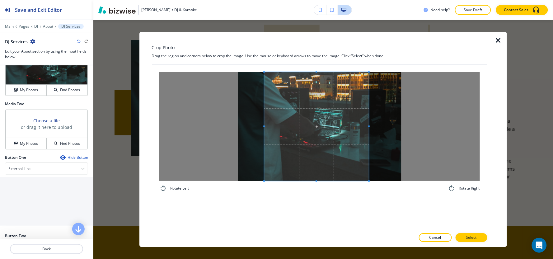
click at [264, 111] on span at bounding box center [265, 126] width 2 height 109
click at [365, 128] on div at bounding box center [314, 126] width 101 height 109
click at [266, 114] on span at bounding box center [266, 126] width 2 height 109
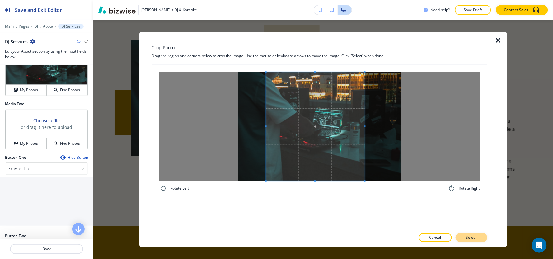
click at [473, 240] on p "Select" at bounding box center [472, 238] width 11 height 6
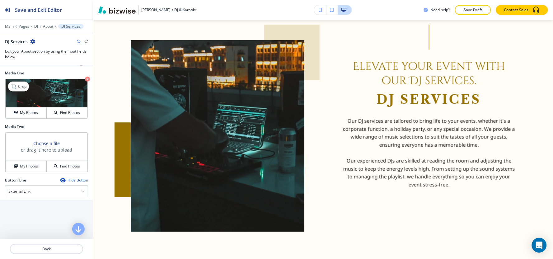
scroll to position [175, 0]
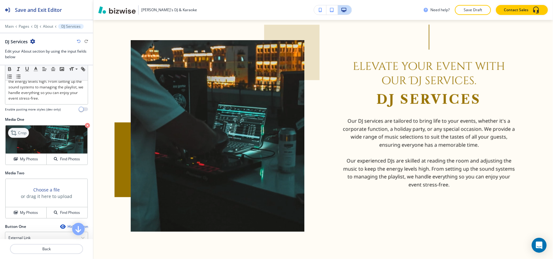
click at [24, 136] on p "Crop" at bounding box center [22, 133] width 8 height 6
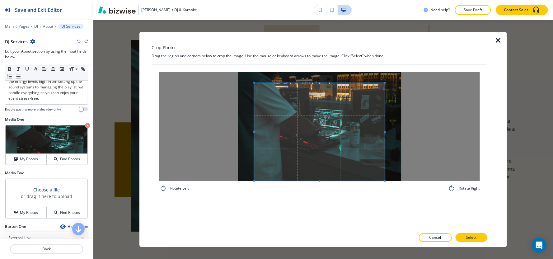
click at [319, 184] on div "Rotate Left Rotate Right" at bounding box center [319, 132] width 321 height 120
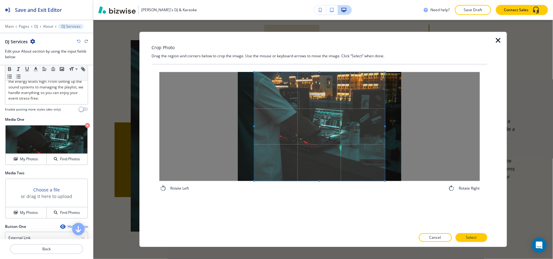
click at [316, 62] on div "Crop Photo Drag the region and corners below to crop the image. Use the mouse o…" at bounding box center [320, 139] width 336 height 215
click at [373, 133] on span at bounding box center [373, 126] width 2 height 109
click at [266, 115] on span at bounding box center [319, 126] width 118 height 109
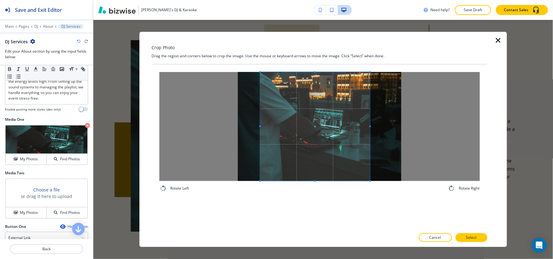
click at [371, 121] on span at bounding box center [371, 126] width 2 height 109
click at [338, 128] on span at bounding box center [318, 126] width 110 height 109
click at [370, 120] on span at bounding box center [371, 126] width 2 height 109
click at [335, 147] on span at bounding box center [318, 126] width 108 height 109
click at [482, 240] on button "Select" at bounding box center [472, 238] width 32 height 9
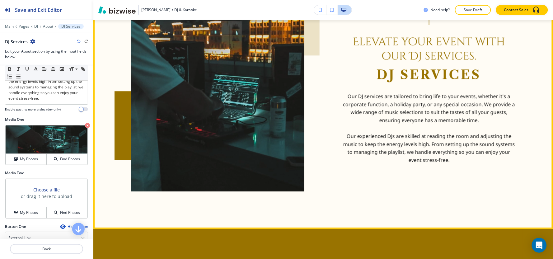
scroll to position [476, 0]
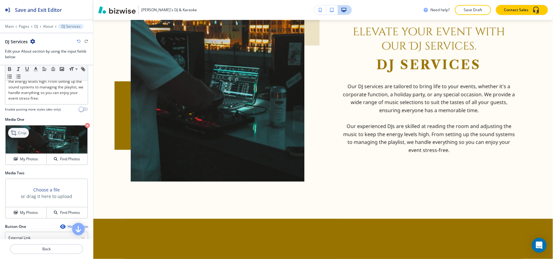
click at [23, 136] on p "Crop" at bounding box center [22, 133] width 8 height 6
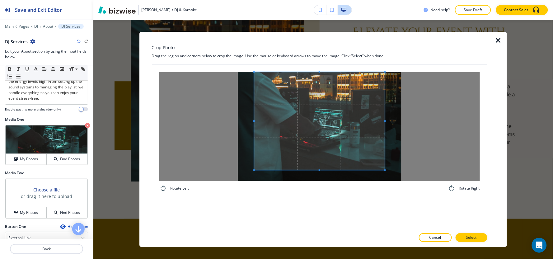
click at [321, 26] on div "Crop Photo Drag the region and corners below to crop the image. Use the mouse o…" at bounding box center [323, 139] width 460 height 239
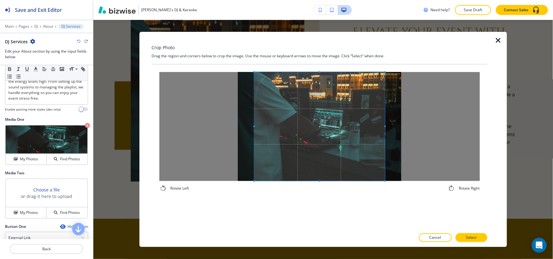
click at [312, 190] on div "Rotate Left Rotate Right" at bounding box center [319, 132] width 321 height 120
click at [375, 129] on span at bounding box center [376, 126] width 2 height 109
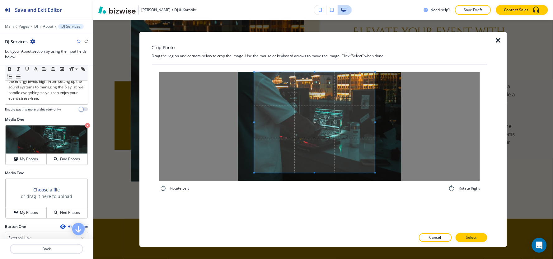
click at [325, 173] on span at bounding box center [314, 173] width 121 height 2
click at [326, 149] on span at bounding box center [314, 127] width 121 height 101
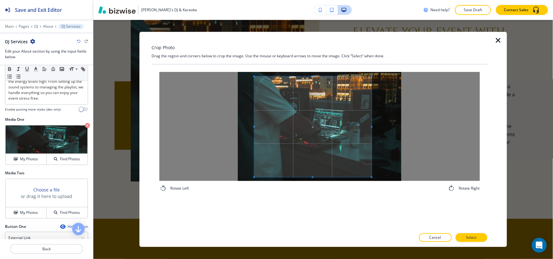
click at [372, 130] on span at bounding box center [372, 127] width 2 height 101
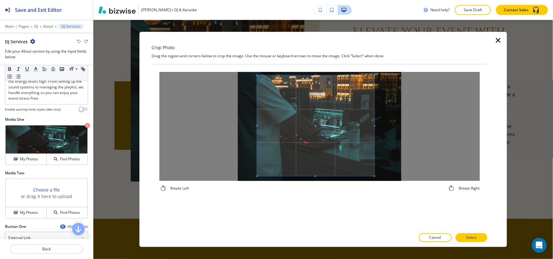
click at [336, 146] on span at bounding box center [316, 126] width 118 height 101
click at [469, 239] on p "Select" at bounding box center [472, 238] width 11 height 6
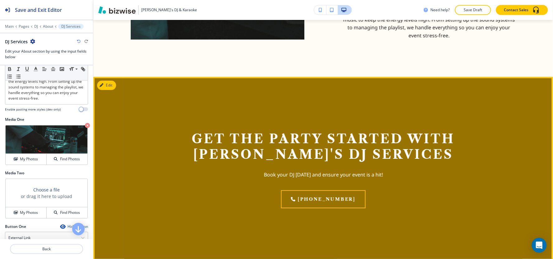
scroll to position [588, 0]
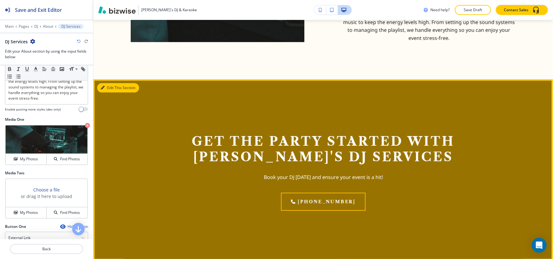
click at [113, 85] on button "Edit This Section" at bounding box center [118, 87] width 42 height 9
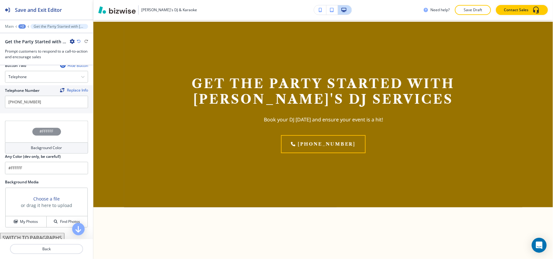
scroll to position [323, 0]
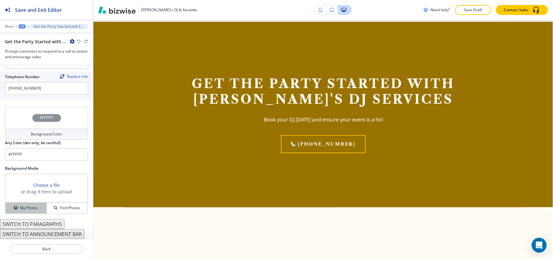
click at [11, 205] on button "My Photos" at bounding box center [26, 208] width 41 height 11
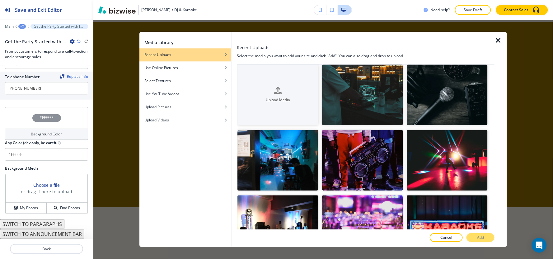
scroll to position [0, 0]
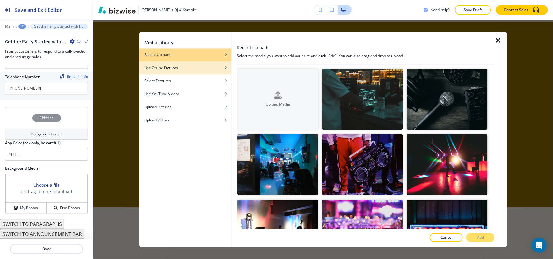
click at [203, 70] on div "Use Online Pictures" at bounding box center [186, 68] width 92 height 6
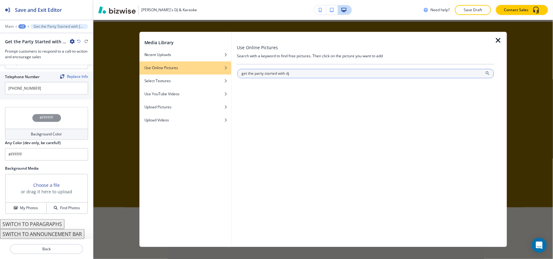
type input "get the party started with dj"
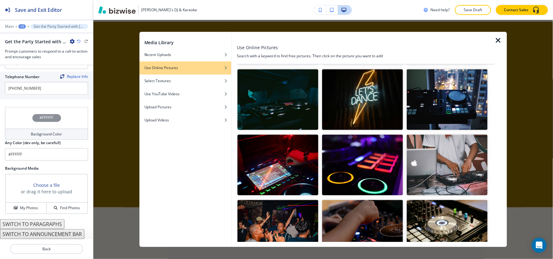
scroll to position [794, 0]
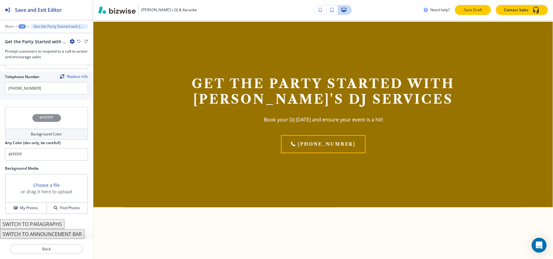
click at [477, 8] on p "Save Draft" at bounding box center [473, 10] width 20 height 6
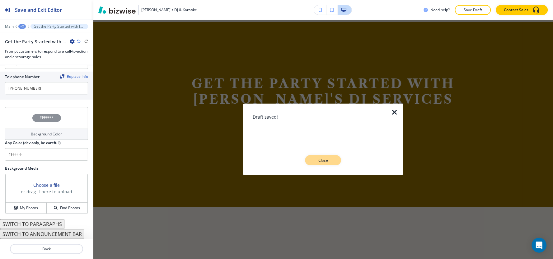
click at [325, 161] on p "Close" at bounding box center [324, 161] width 20 height 6
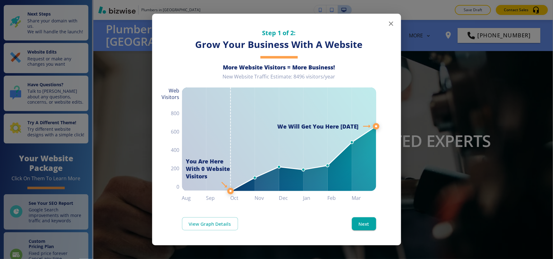
click at [390, 24] on icon "button" at bounding box center [391, 23] width 7 height 7
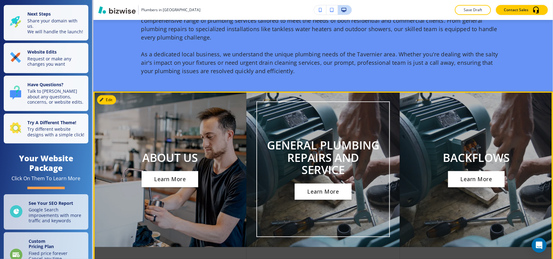
scroll to position [865, 0]
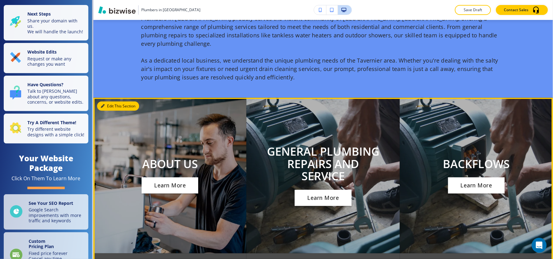
click at [110, 102] on button "Edit This Section" at bounding box center [118, 106] width 42 height 9
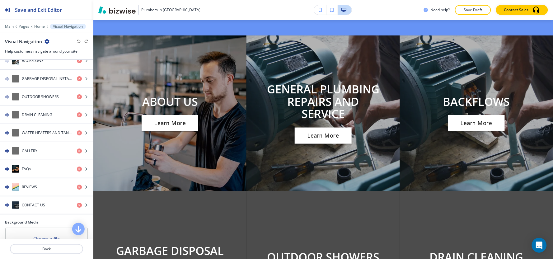
scroll to position [273, 0]
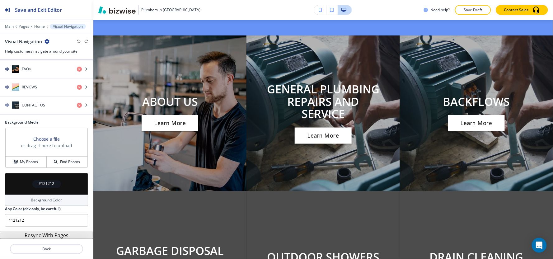
click at [27, 237] on button "Resync With Pages" at bounding box center [46, 235] width 93 height 7
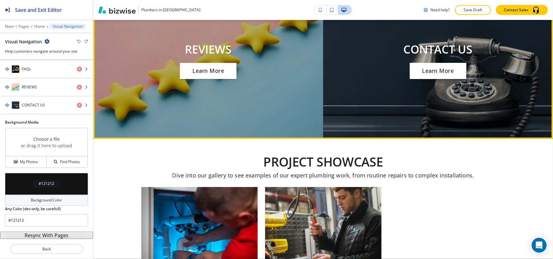
scroll to position [1481, 0]
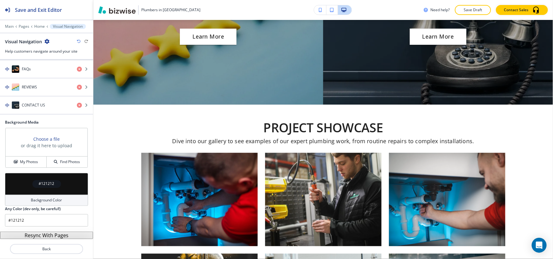
click at [36, 236] on button "Resync With Pages" at bounding box center [46, 235] width 93 height 7
click at [38, 235] on button "Resync With Pages" at bounding box center [46, 235] width 93 height 7
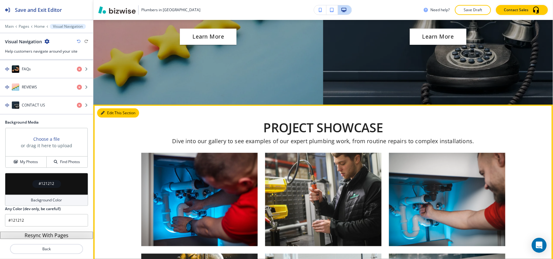
click at [107, 108] on button "Edit This Section" at bounding box center [118, 112] width 42 height 9
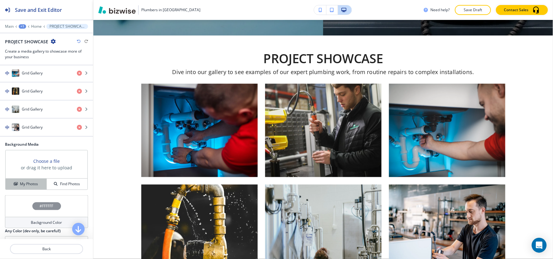
scroll to position [249, 0]
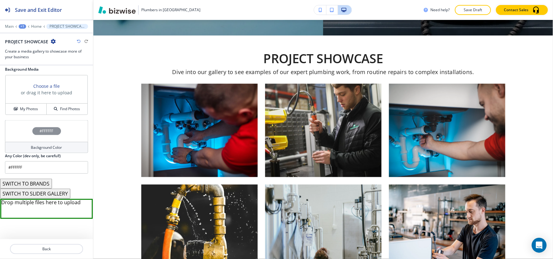
click at [27, 207] on div "Drop multiple files here to upload" at bounding box center [46, 209] width 93 height 20
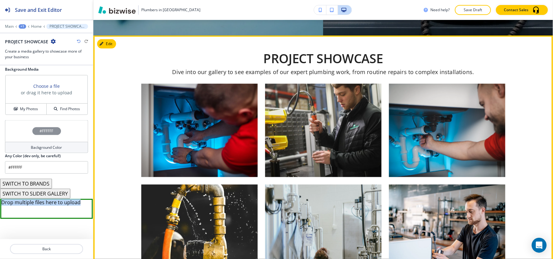
click at [413, 141] on img "button" at bounding box center [447, 130] width 116 height 93
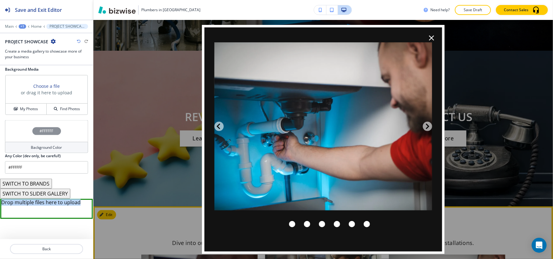
scroll to position [1377, 0]
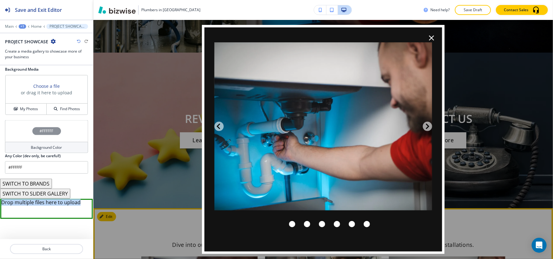
click at [435, 36] on icon "button" at bounding box center [432, 38] width 9 height 9
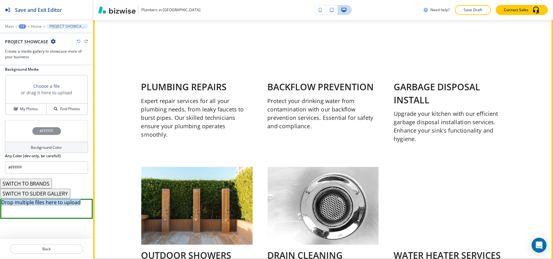
scroll to position [374, 0]
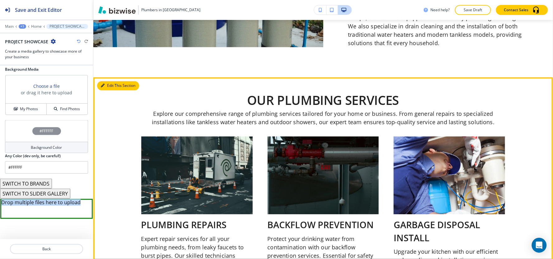
click at [102, 81] on button "Edit This Section" at bounding box center [118, 85] width 42 height 9
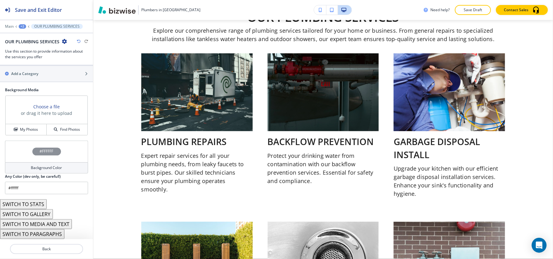
scroll to position [734, 0]
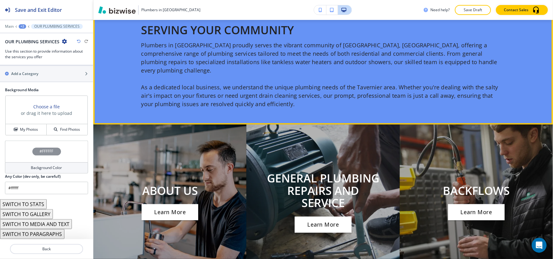
click at [0, 0] on button "Edit This Section" at bounding box center [0, 0] width 0 height 0
click at [32, 150] on div "#FFFFFF" at bounding box center [46, 152] width 29 height 8
click button "button"
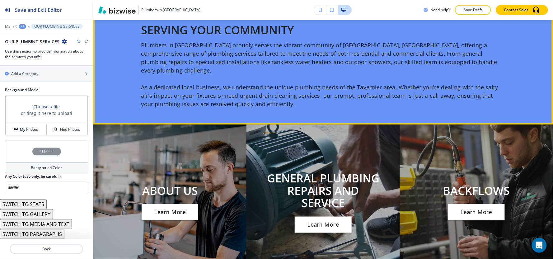
type input "#6693f5"
click at [113, 8] on button "Edit This Section" at bounding box center [106, 3] width 19 height 9
click h4 "#6693F5"
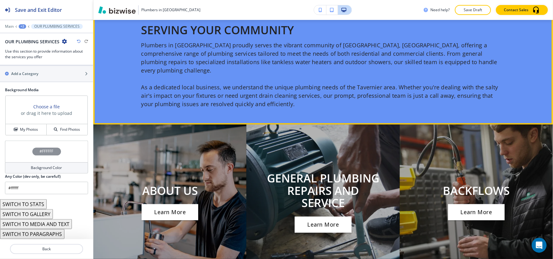
click button "button"
type input "#ffffff"
click at [488, 12] on button "Save Draft" at bounding box center [473, 10] width 36 height 10
click p "Close"
